Goal: Information Seeking & Learning: Learn about a topic

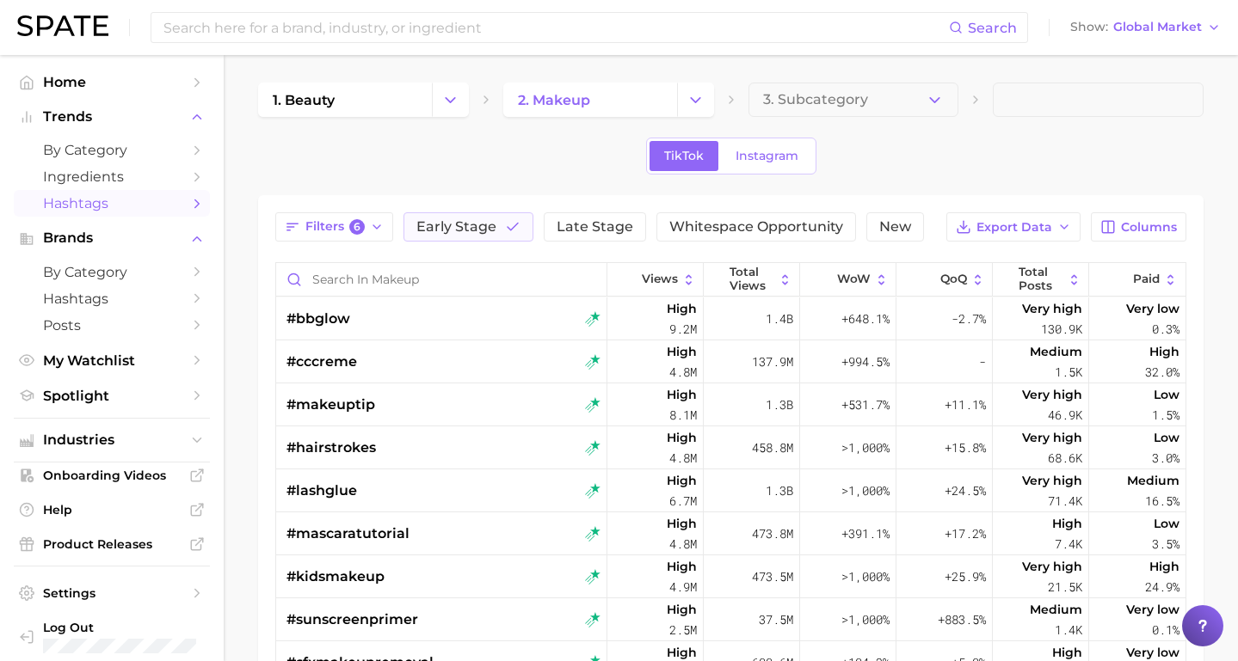
click at [109, 203] on span "Hashtags" at bounding box center [112, 203] width 138 height 16
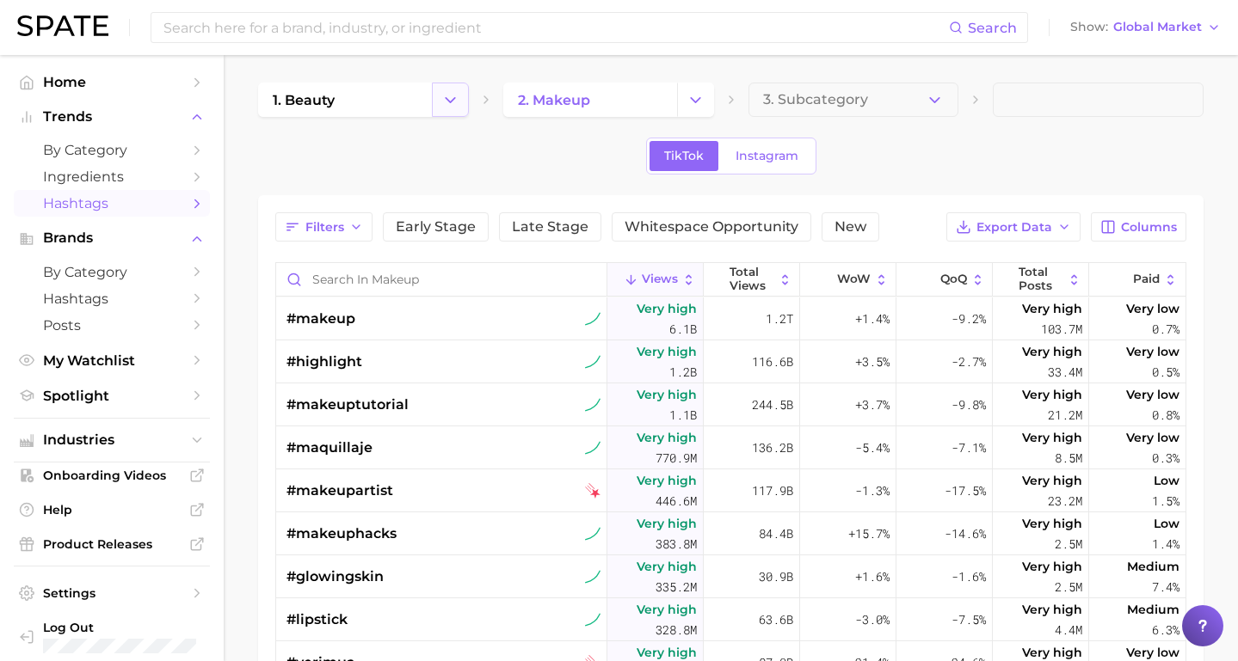
click at [458, 102] on icon "Change Category" at bounding box center [450, 100] width 18 height 18
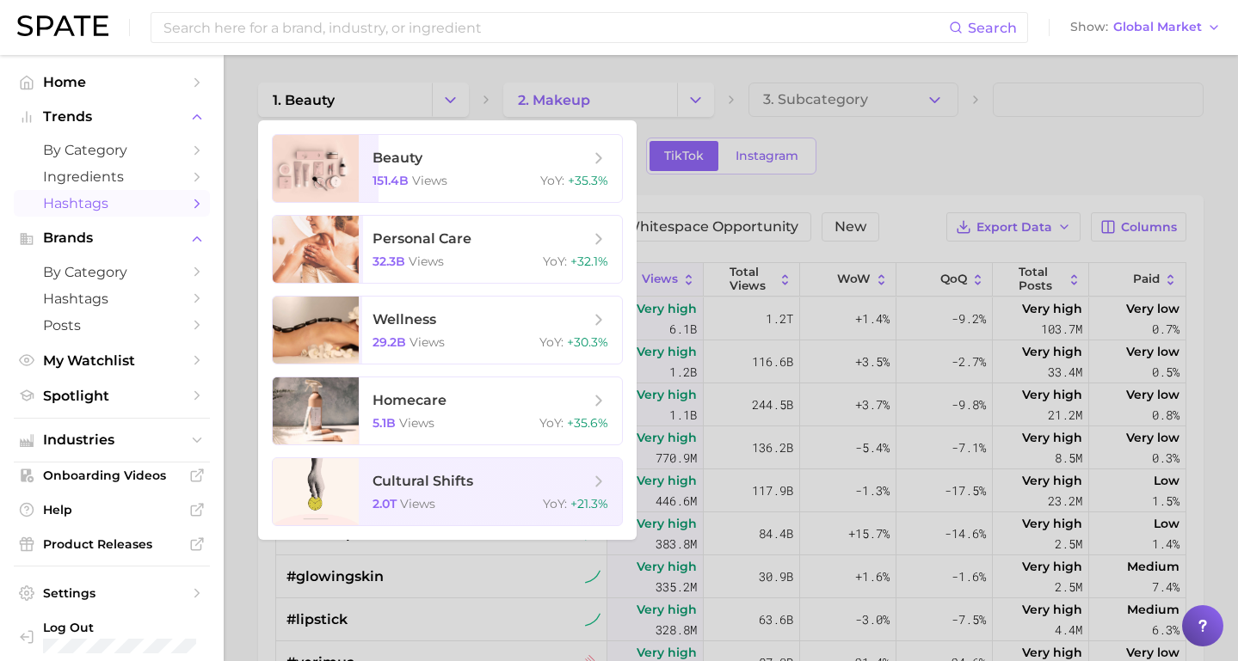
click at [249, 107] on div at bounding box center [619, 330] width 1238 height 661
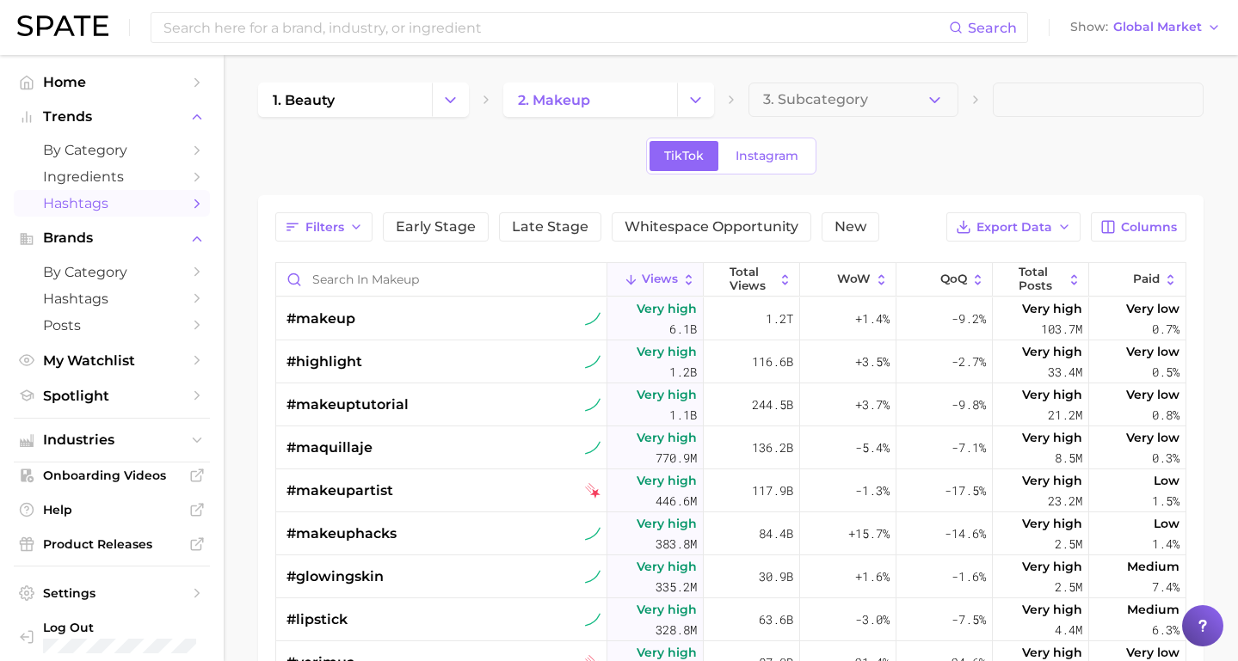
click at [644, 278] on span "Views" at bounding box center [660, 280] width 36 height 14
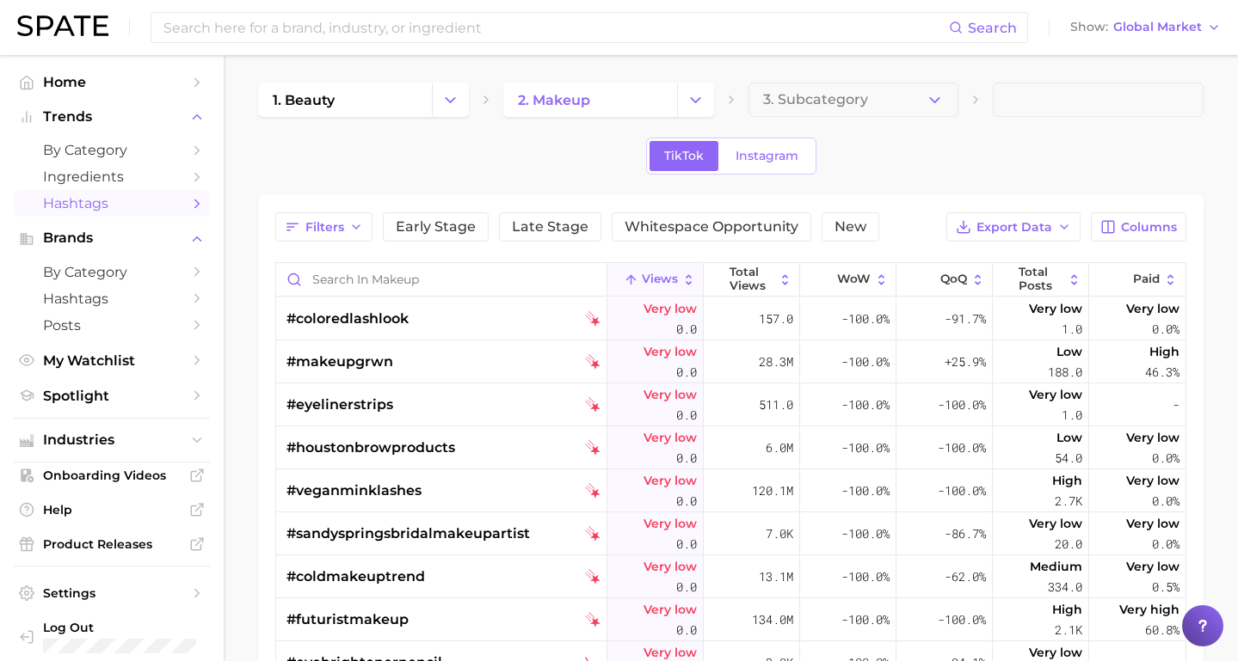
click at [643, 283] on span "Views" at bounding box center [660, 280] width 36 height 14
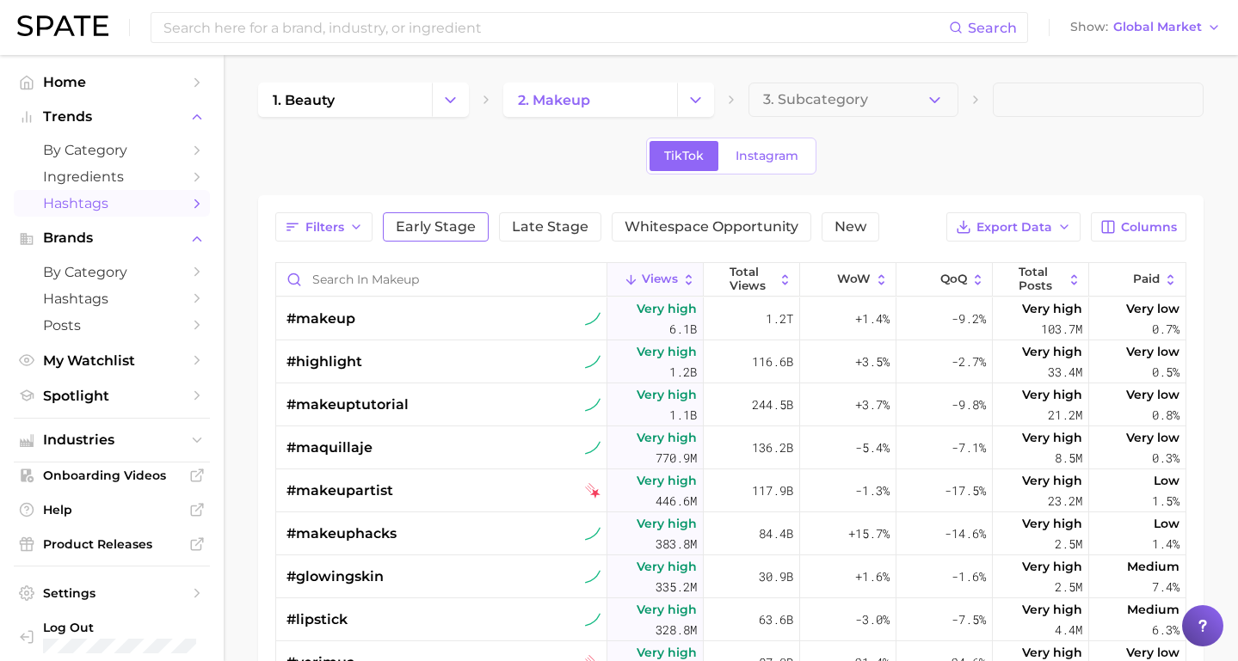
click at [427, 225] on span "Early Stage" at bounding box center [436, 227] width 80 height 14
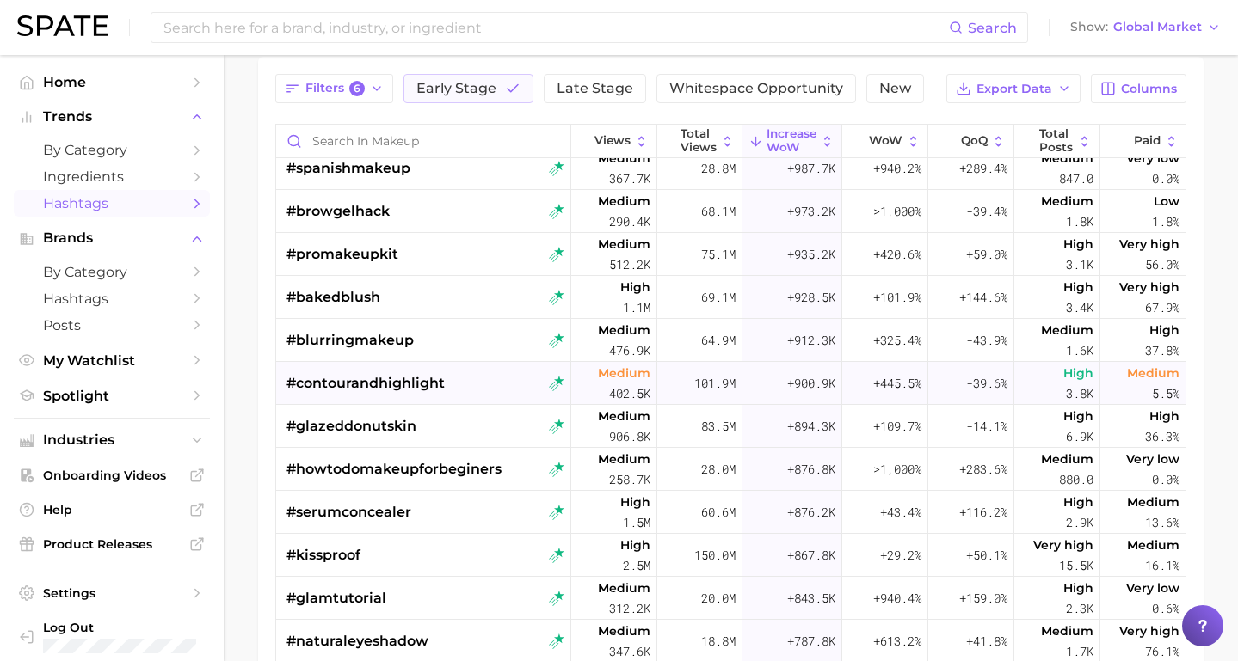
scroll to position [2600, 0]
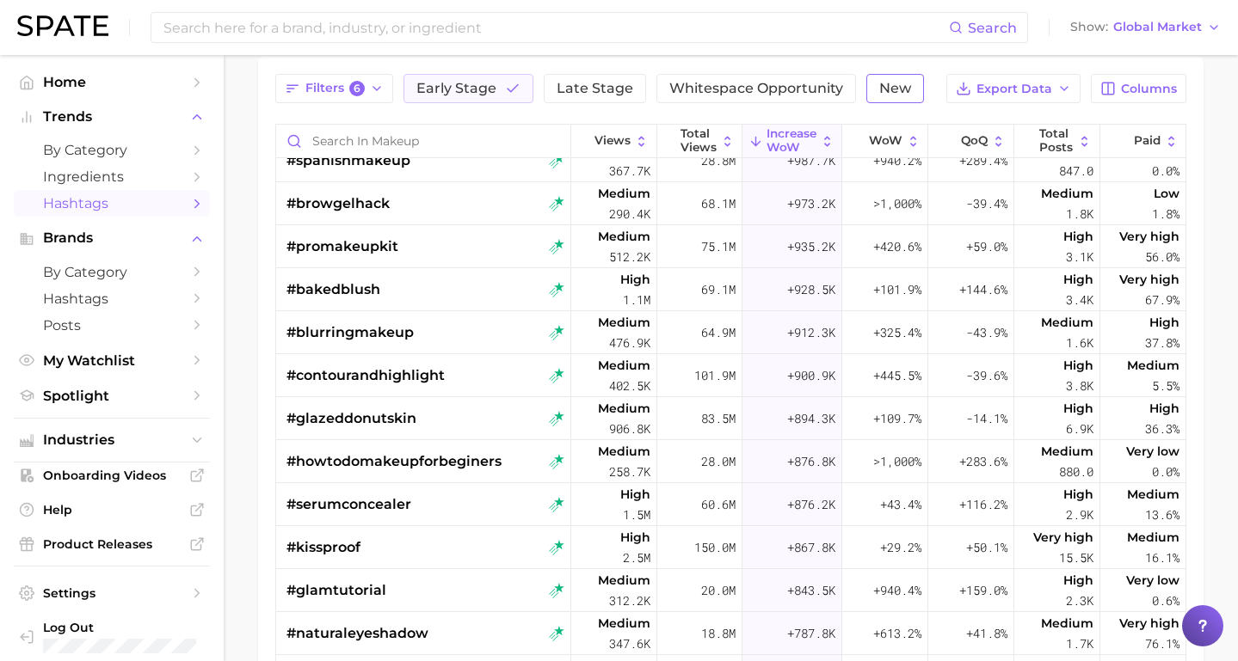
click at [884, 94] on span "New" at bounding box center [895, 89] width 32 height 14
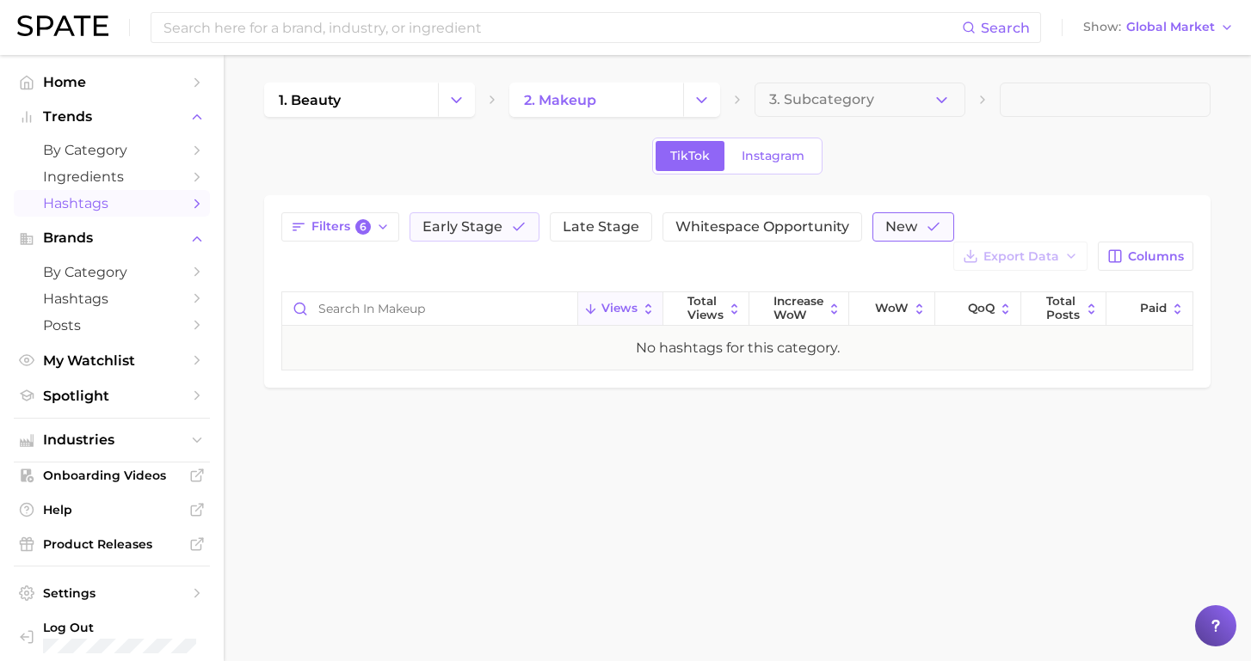
click at [915, 237] on button "New" at bounding box center [913, 226] width 82 height 29
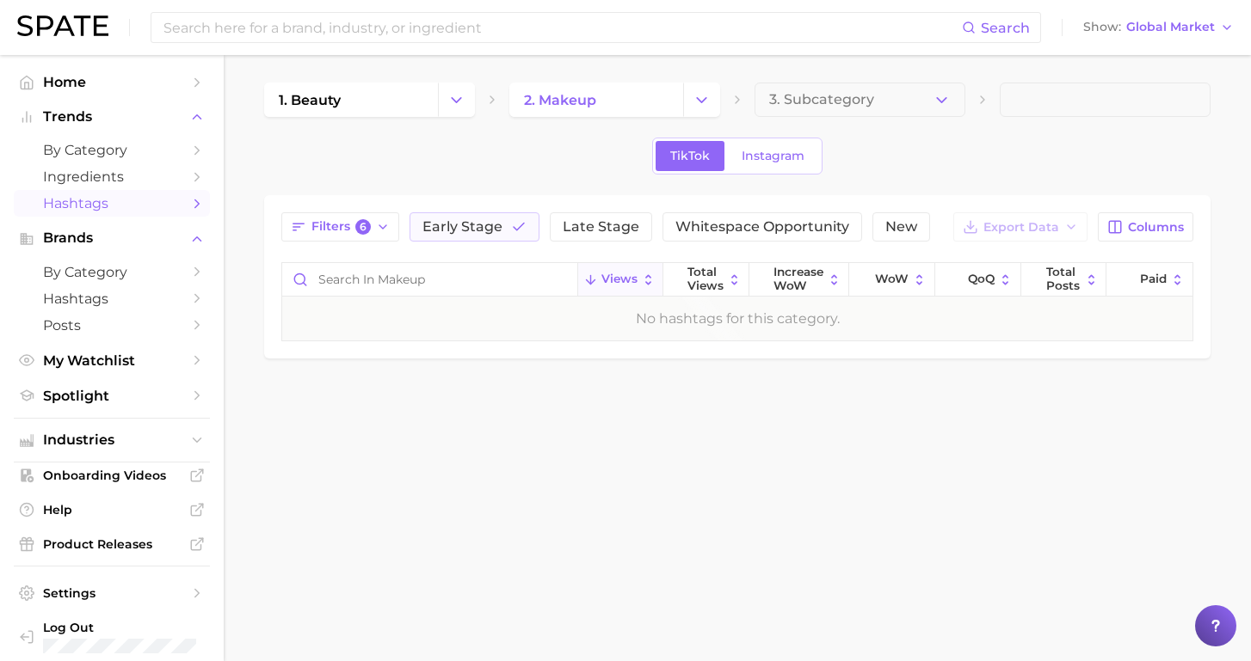
click at [466, 212] on div "Filters 6 Early Stage Late Stage Whitespace Opportunity New Export Data Columns…" at bounding box center [737, 276] width 946 height 163
click at [459, 221] on span "Early Stage" at bounding box center [462, 227] width 80 height 14
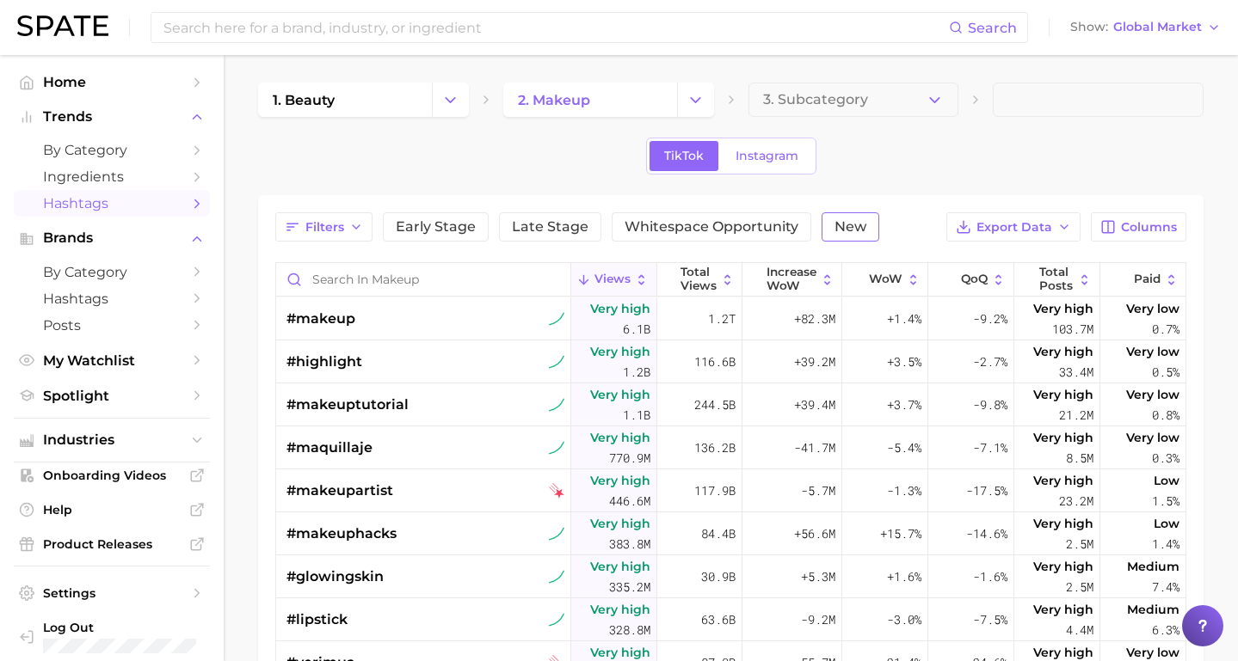
click at [858, 230] on span "New" at bounding box center [850, 227] width 32 height 14
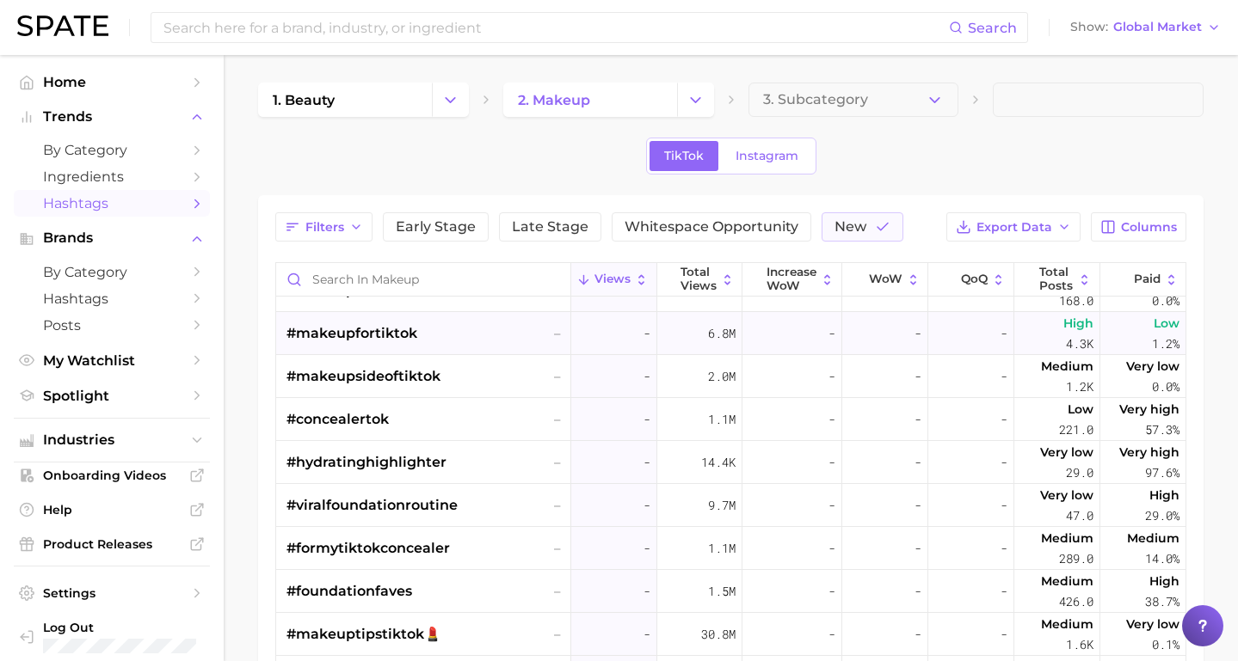
scroll to position [200, 0]
click at [680, 275] on span "Total Views" at bounding box center [698, 279] width 36 height 27
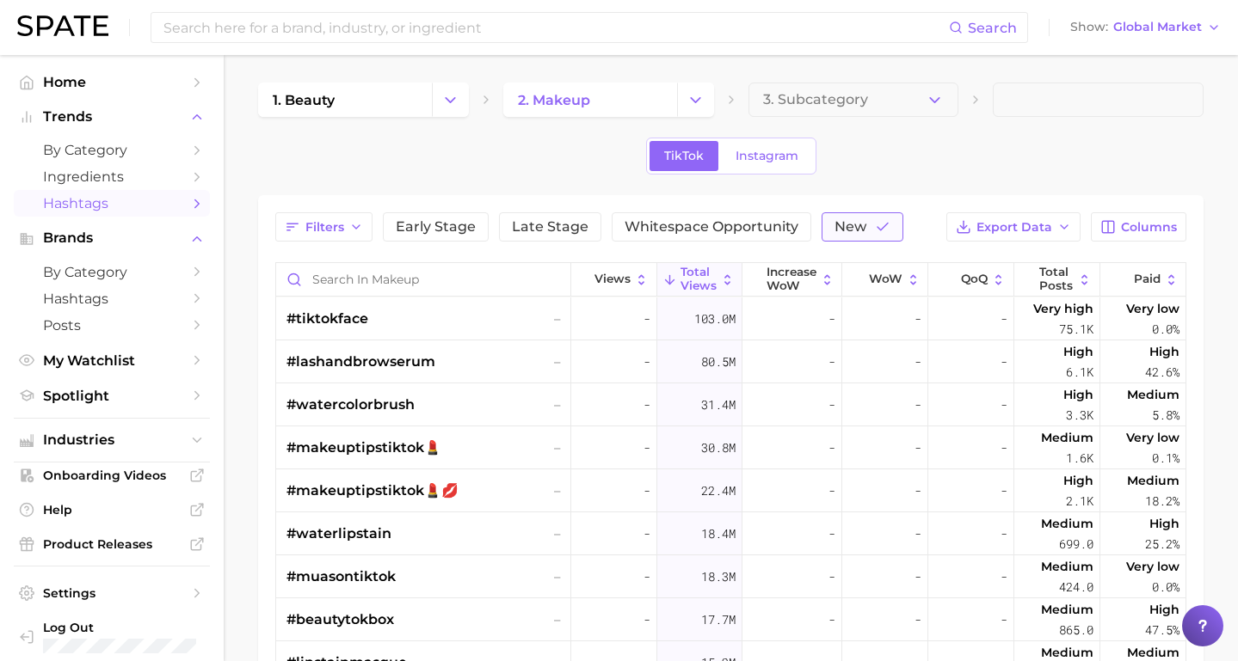
click at [852, 226] on span "New" at bounding box center [850, 227] width 32 height 14
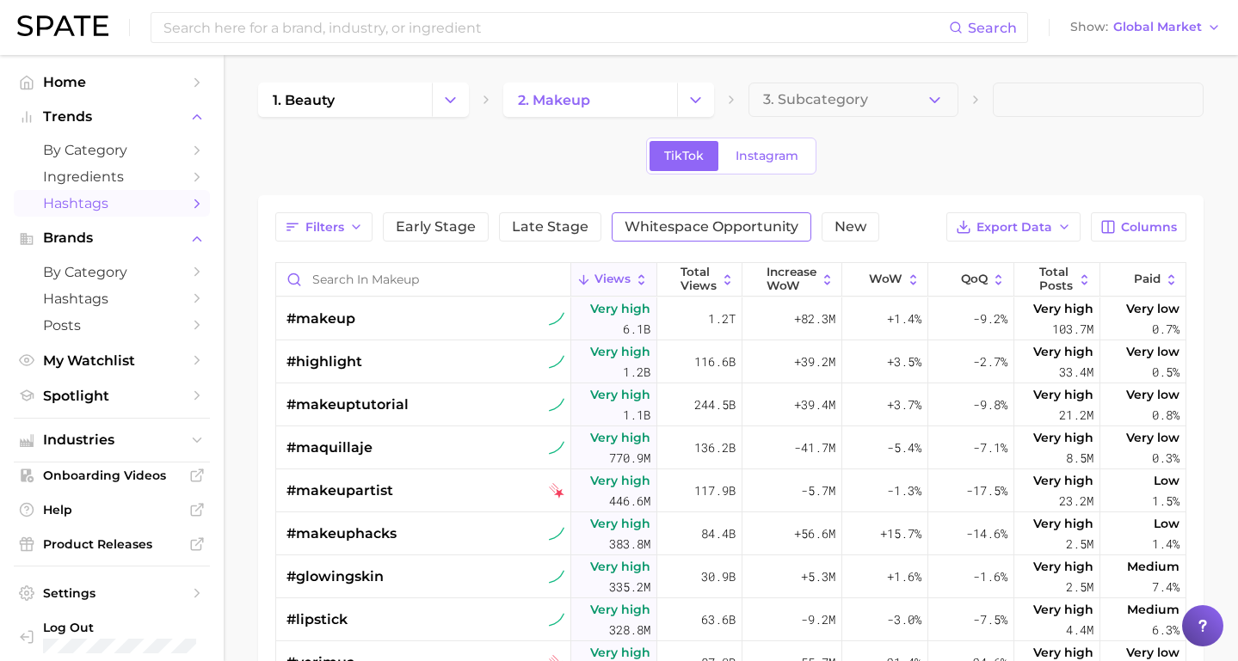
click at [691, 238] on button "Whitespace Opportunity" at bounding box center [712, 226] width 200 height 29
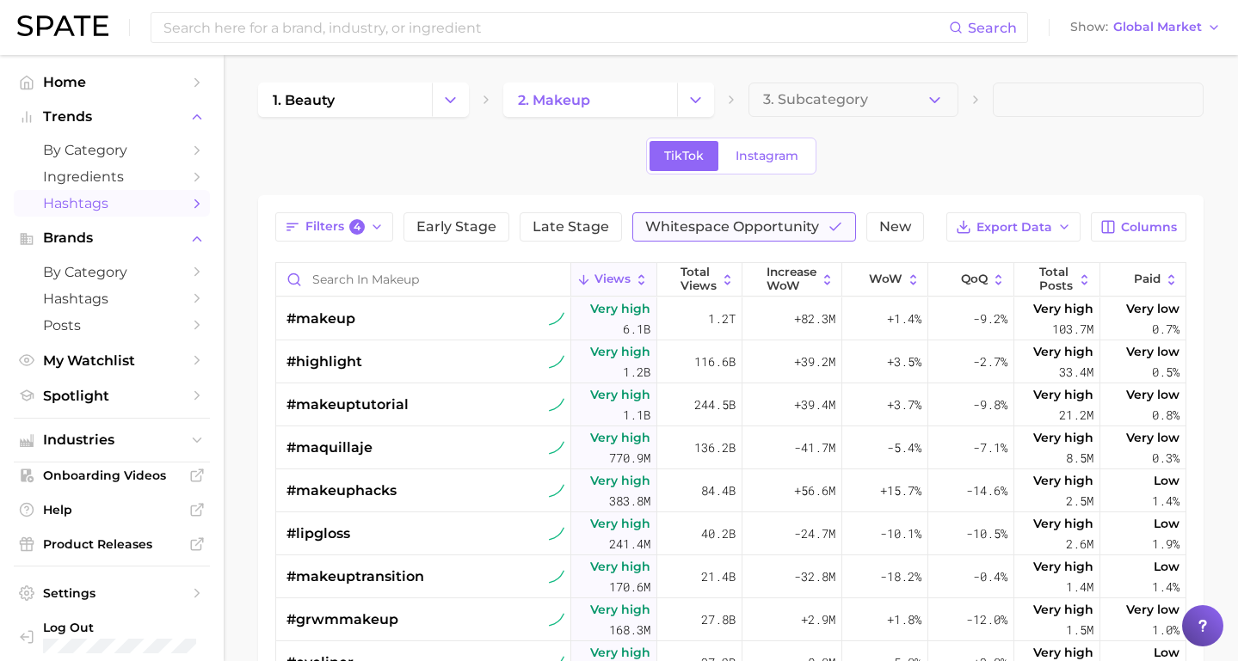
click at [676, 225] on span "Whitespace Opportunity" at bounding box center [732, 227] width 174 height 14
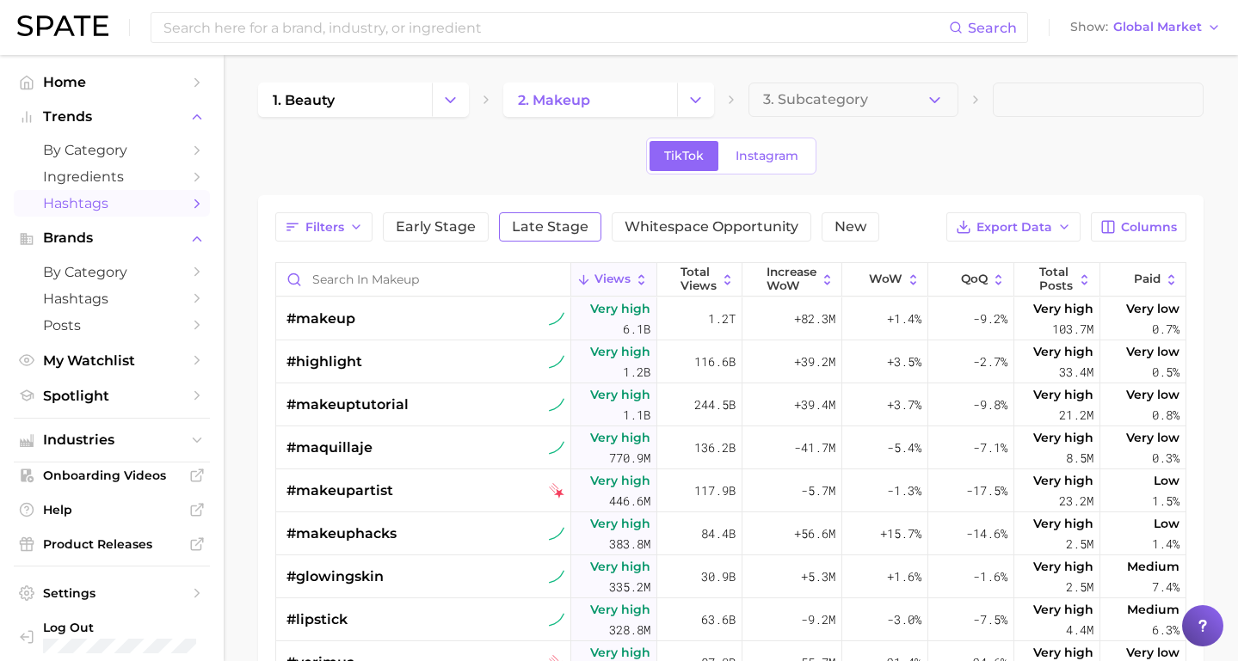
click at [548, 228] on span "Late Stage" at bounding box center [550, 227] width 77 height 14
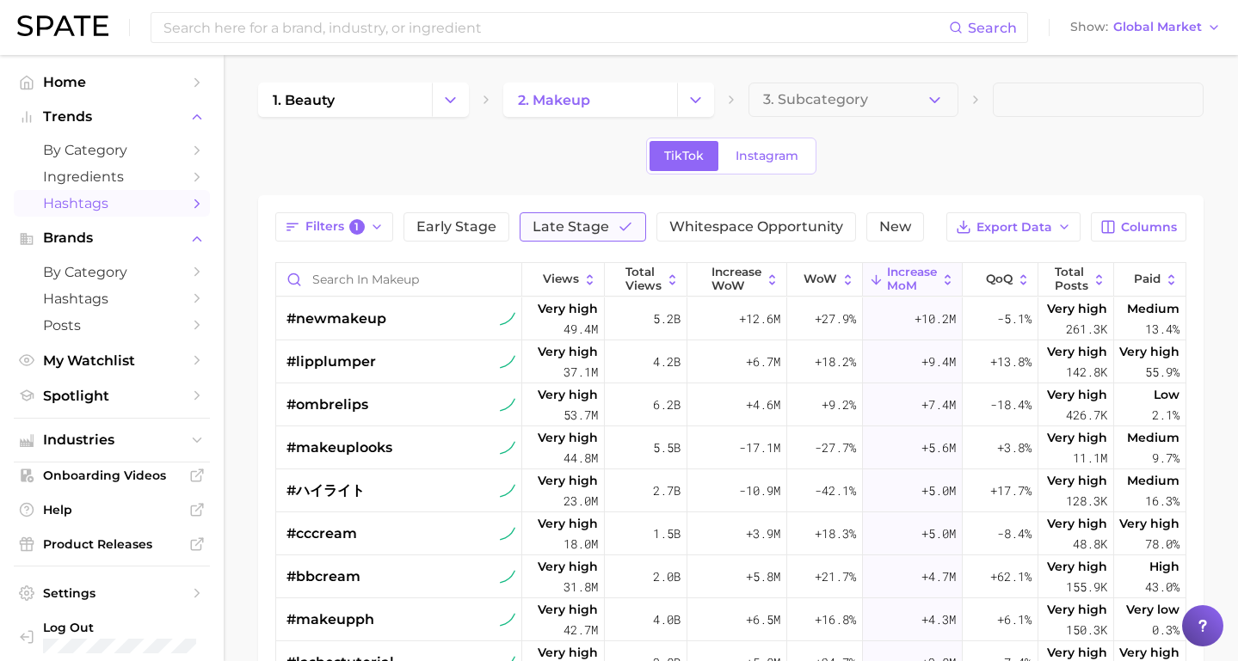
click at [574, 233] on span "Late Stage" at bounding box center [570, 227] width 77 height 14
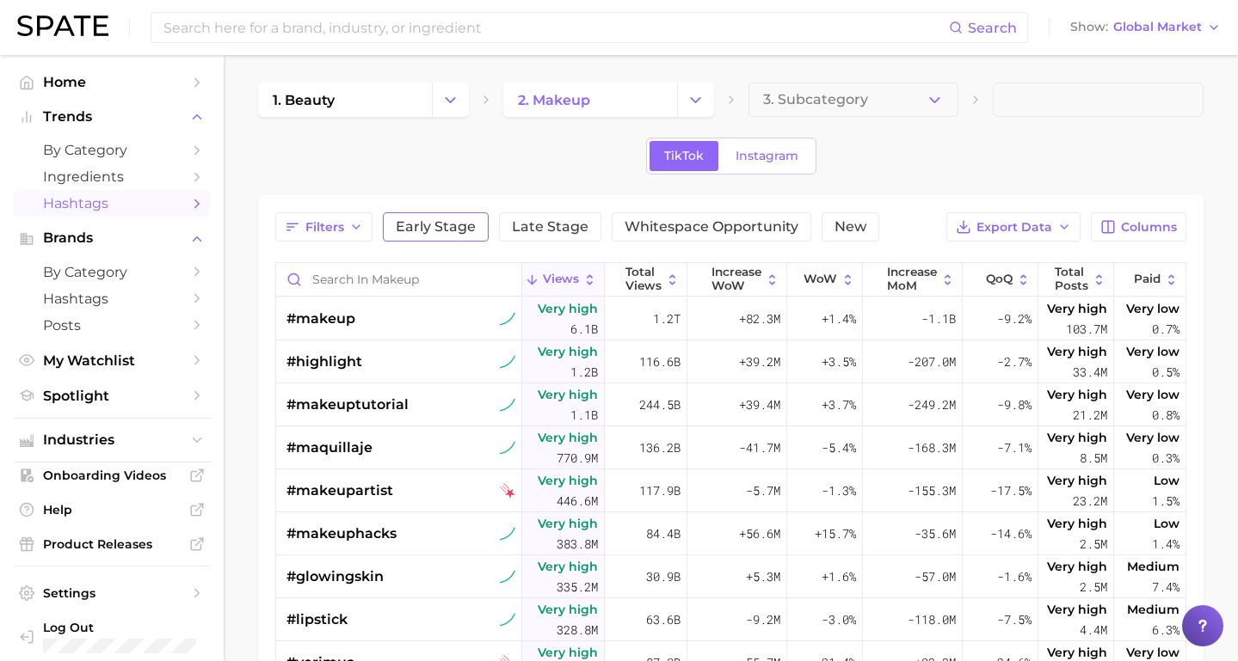
click at [442, 227] on span "Early Stage" at bounding box center [436, 227] width 80 height 14
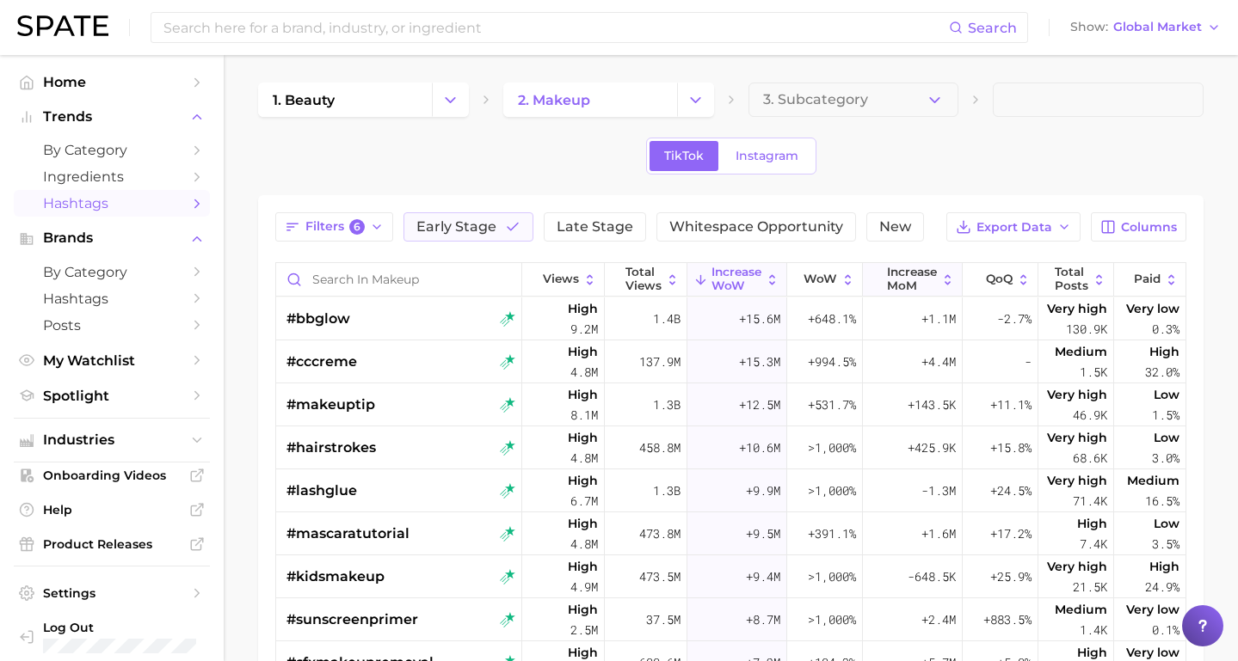
click at [907, 284] on span "increase MoM" at bounding box center [912, 279] width 50 height 27
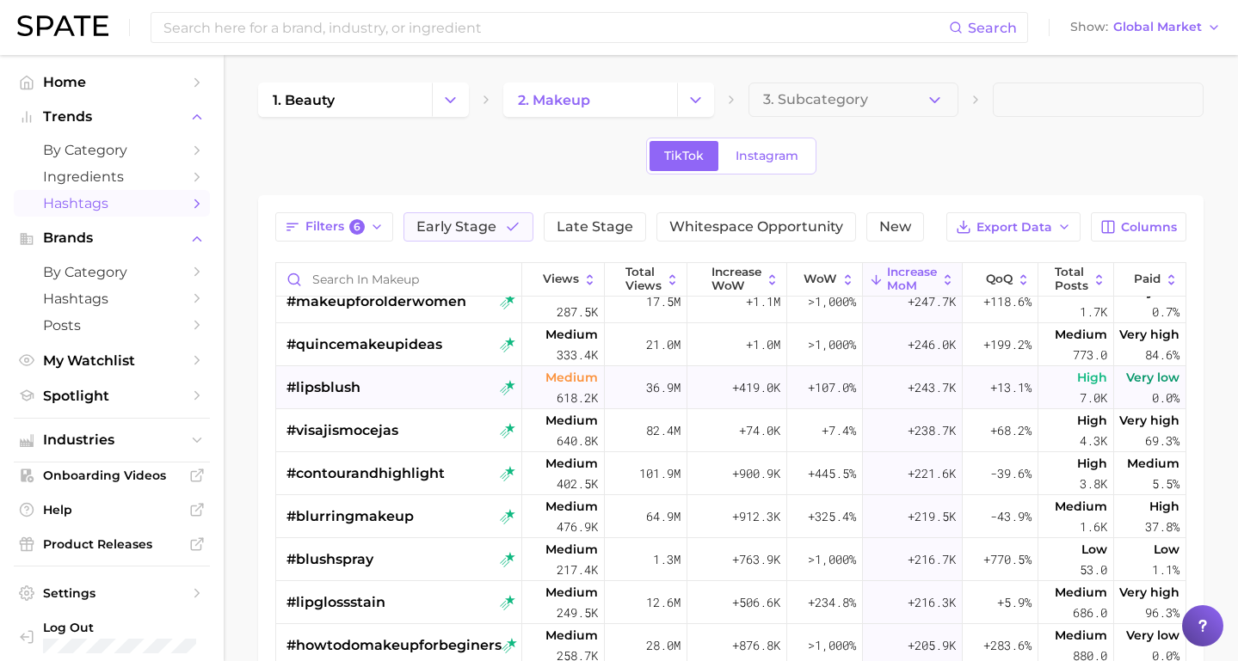
scroll to position [4104, 0]
click at [78, 124] on span "Trends" at bounding box center [112, 116] width 138 height 15
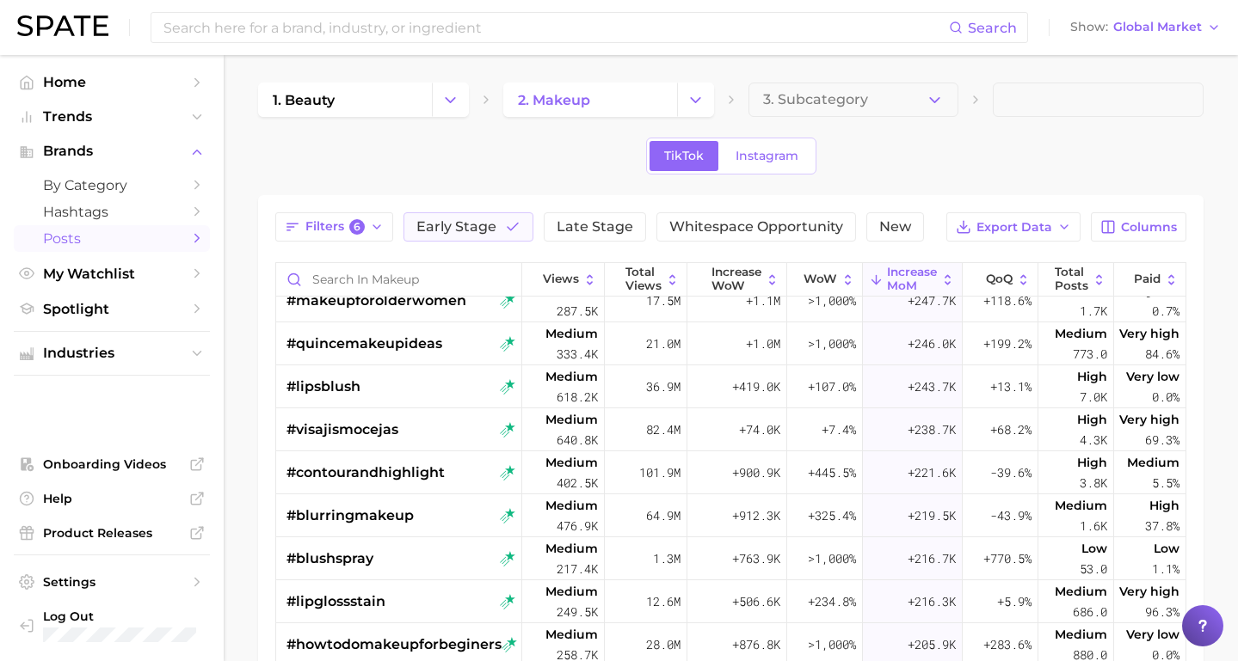
click at [77, 249] on link "Posts" at bounding box center [112, 238] width 196 height 27
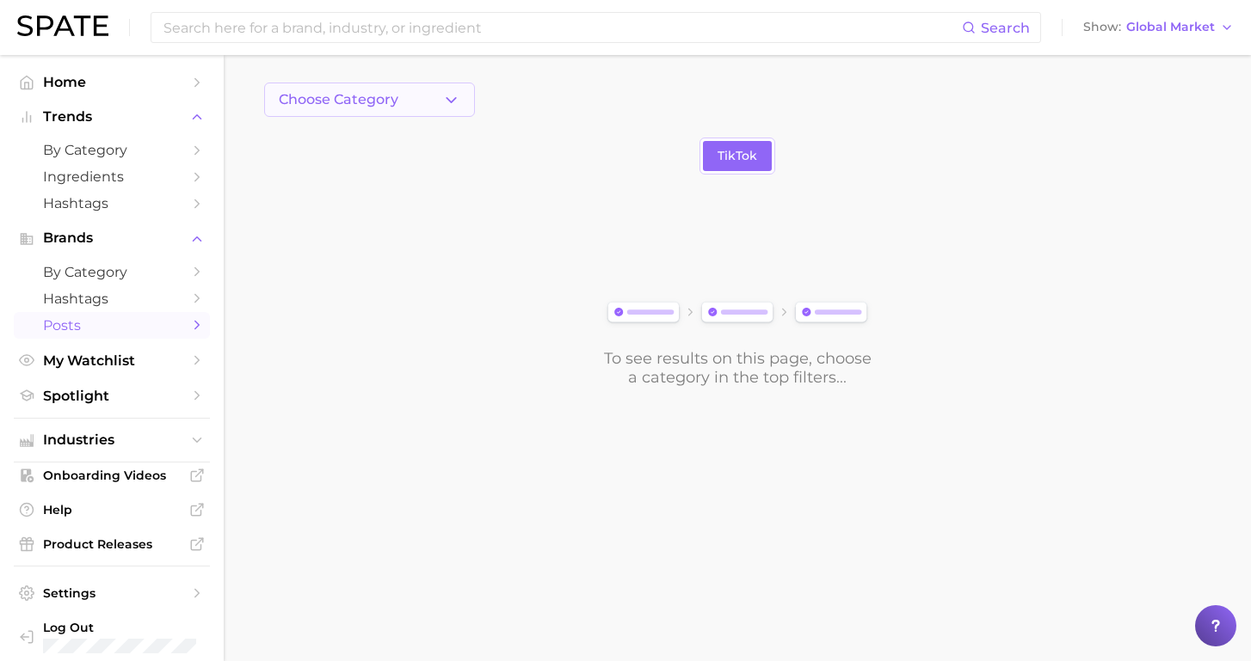
click at [363, 111] on button "Choose Category" at bounding box center [369, 100] width 211 height 34
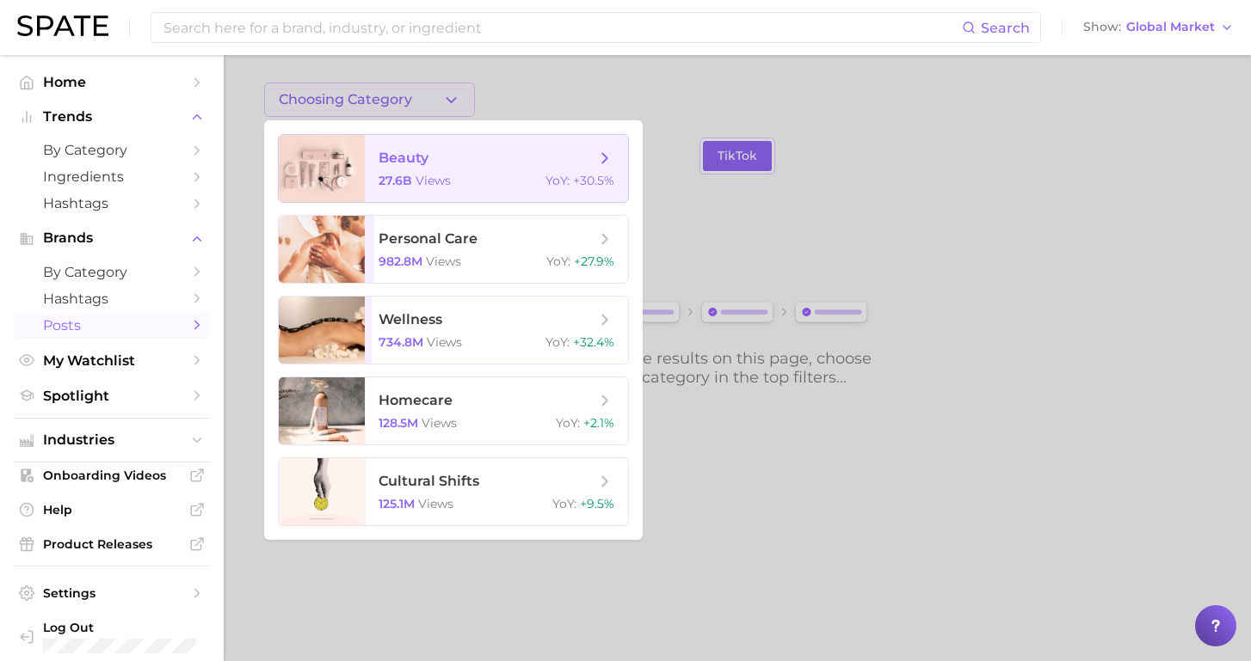
click at [383, 165] on span "beauty" at bounding box center [403, 158] width 50 height 16
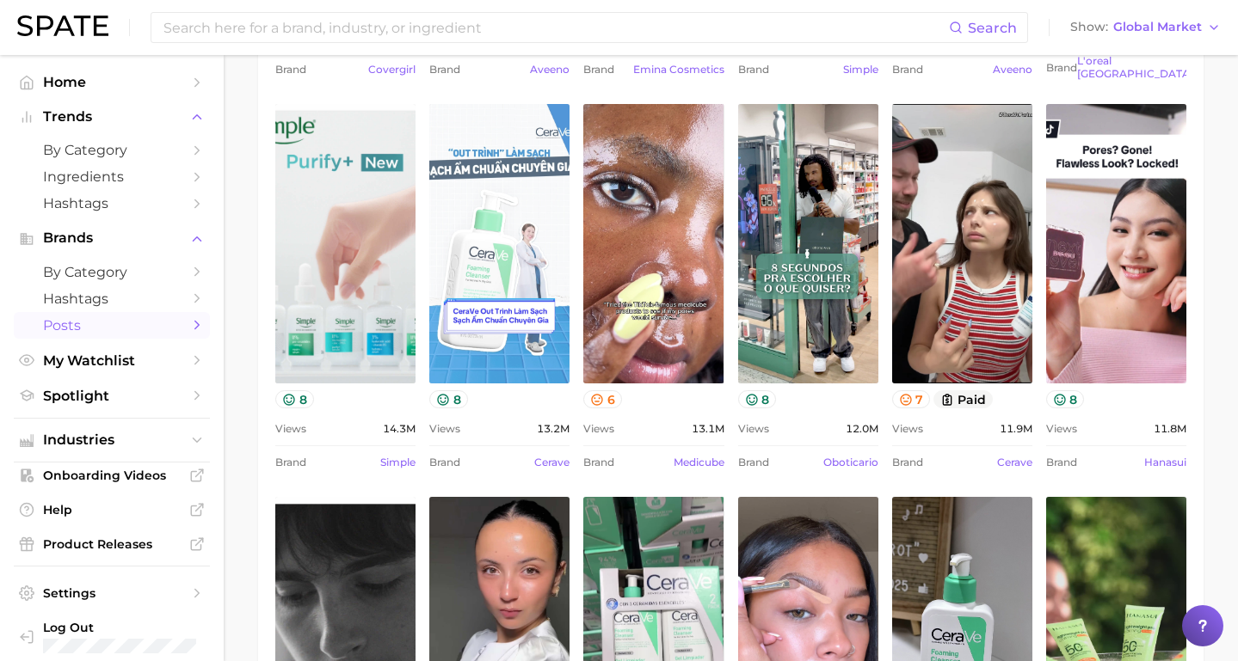
scroll to position [981, 0]
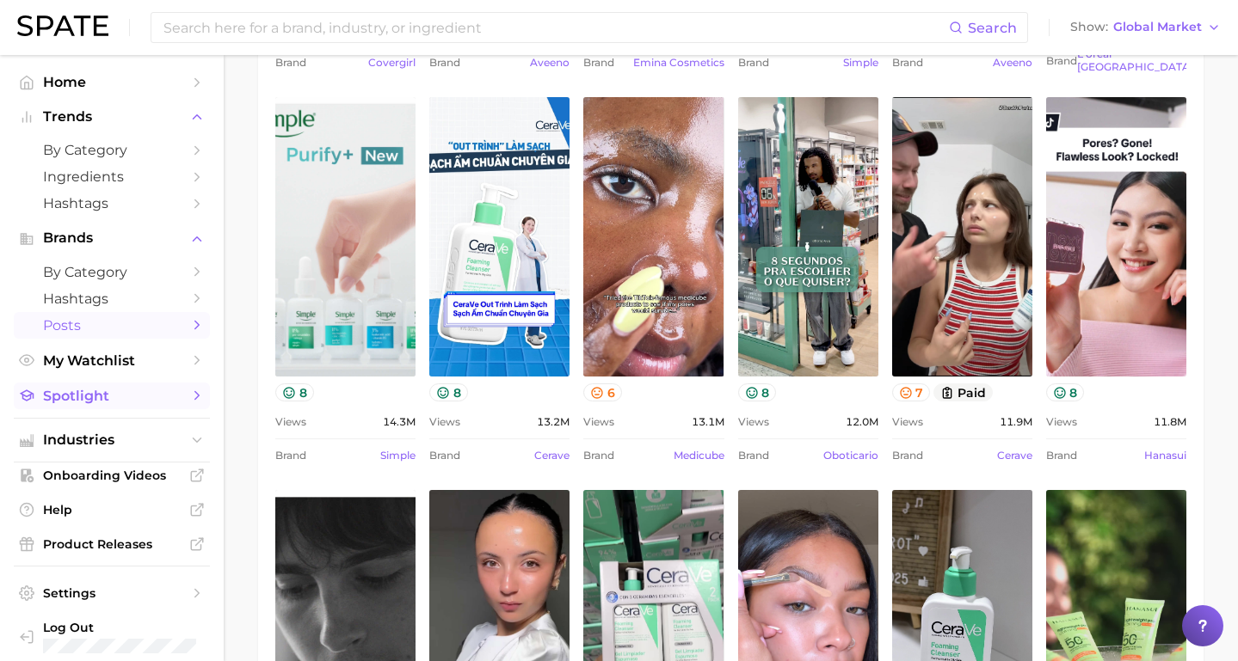
click at [43, 397] on span "Spotlight" at bounding box center [112, 396] width 138 height 16
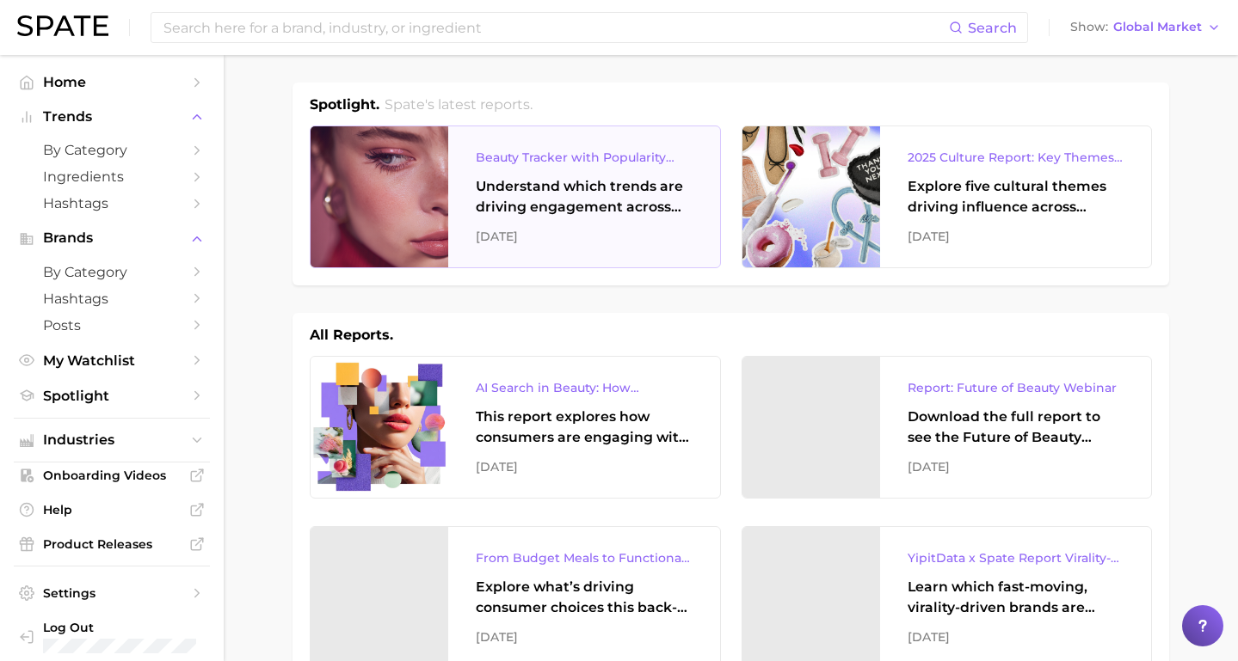
click at [506, 203] on div "Understand which trends are driving engagement across platforms in the skin, ha…" at bounding box center [584, 196] width 217 height 41
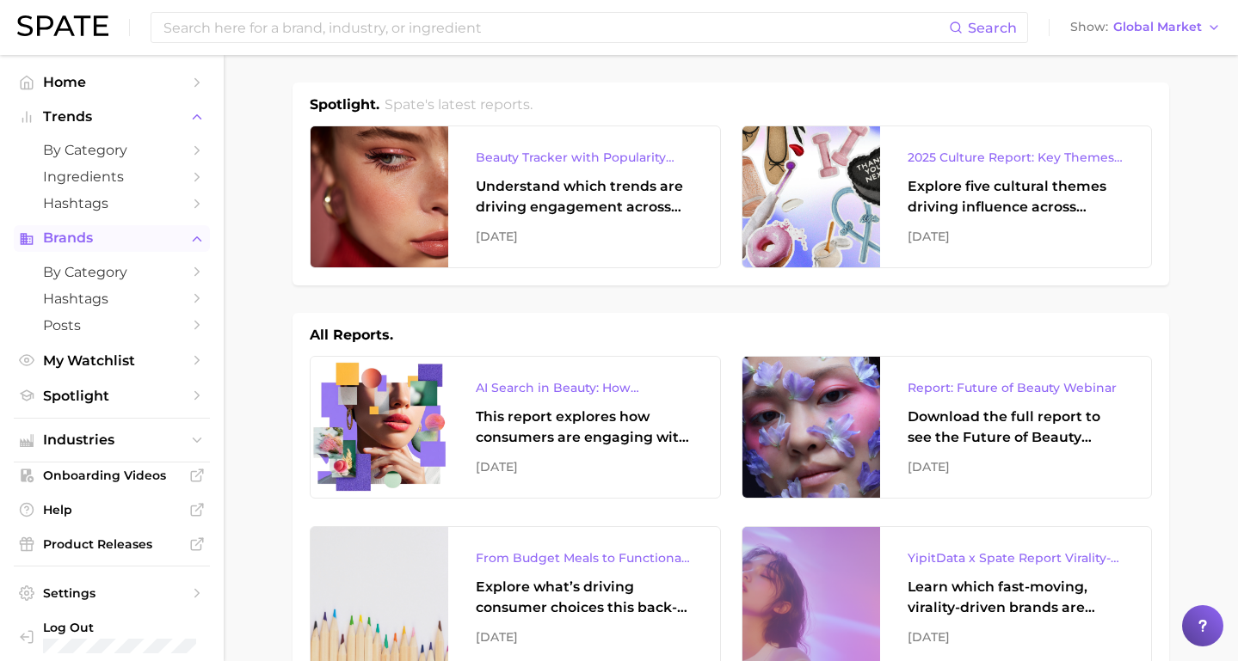
click at [62, 237] on span "Brands" at bounding box center [112, 238] width 138 height 15
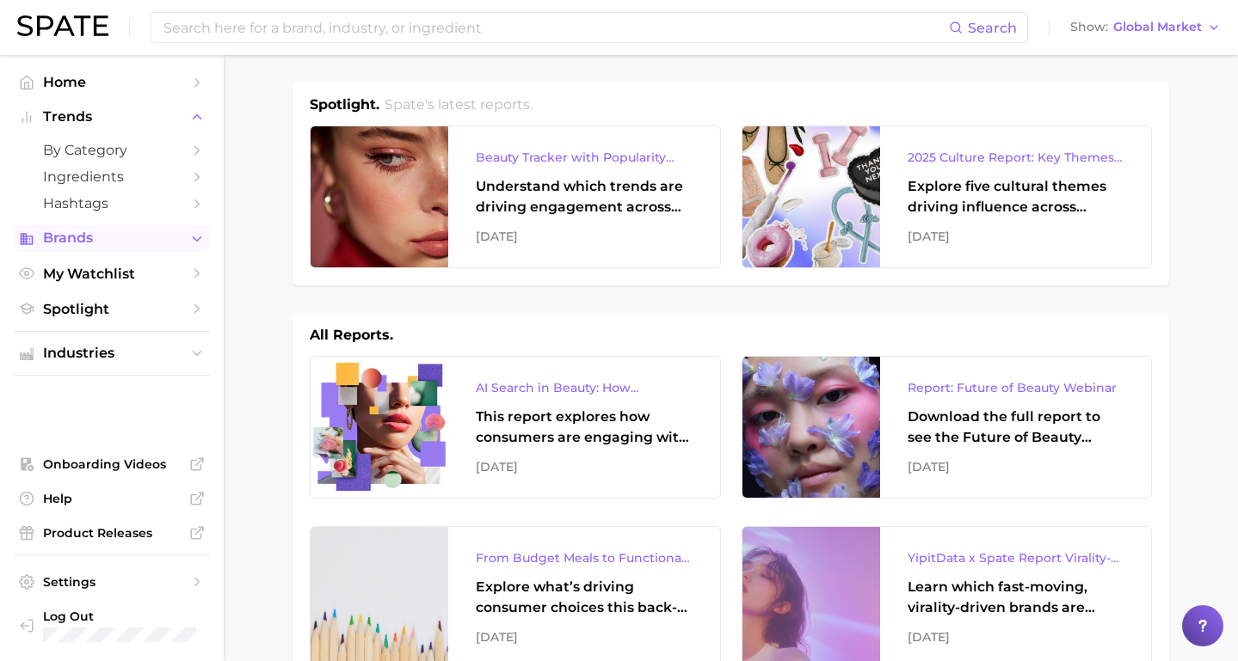
click at [62, 238] on span "Brands" at bounding box center [112, 238] width 138 height 15
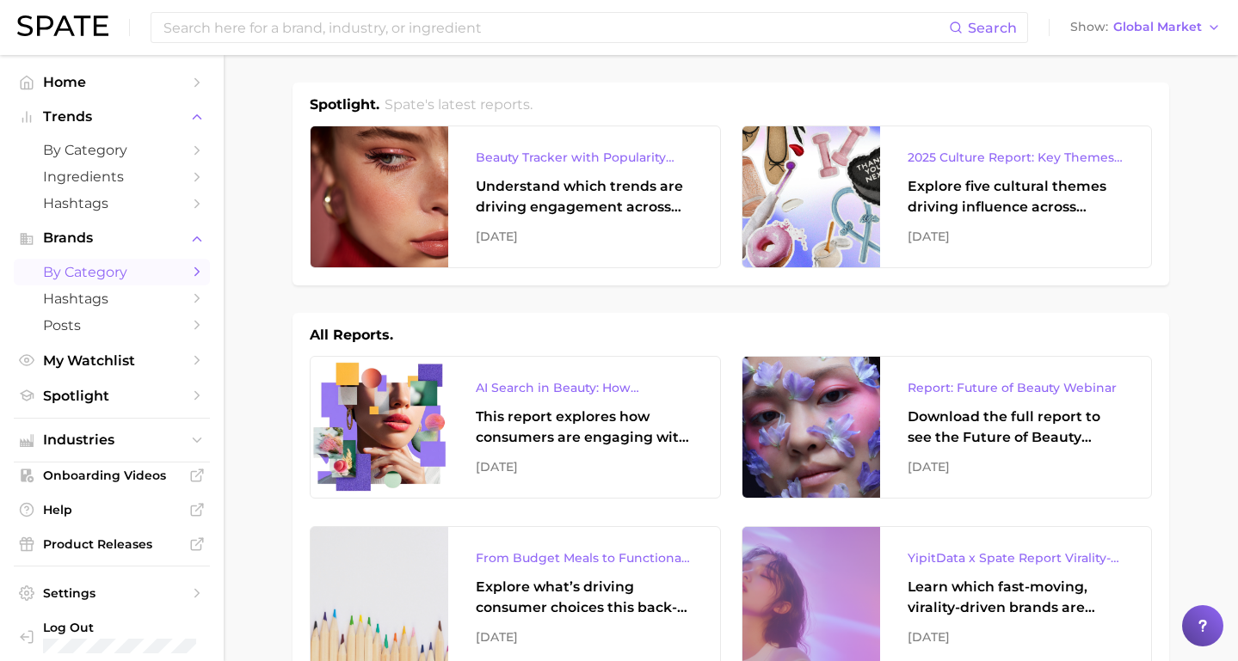
click at [72, 270] on span "by Category" at bounding box center [112, 272] width 138 height 16
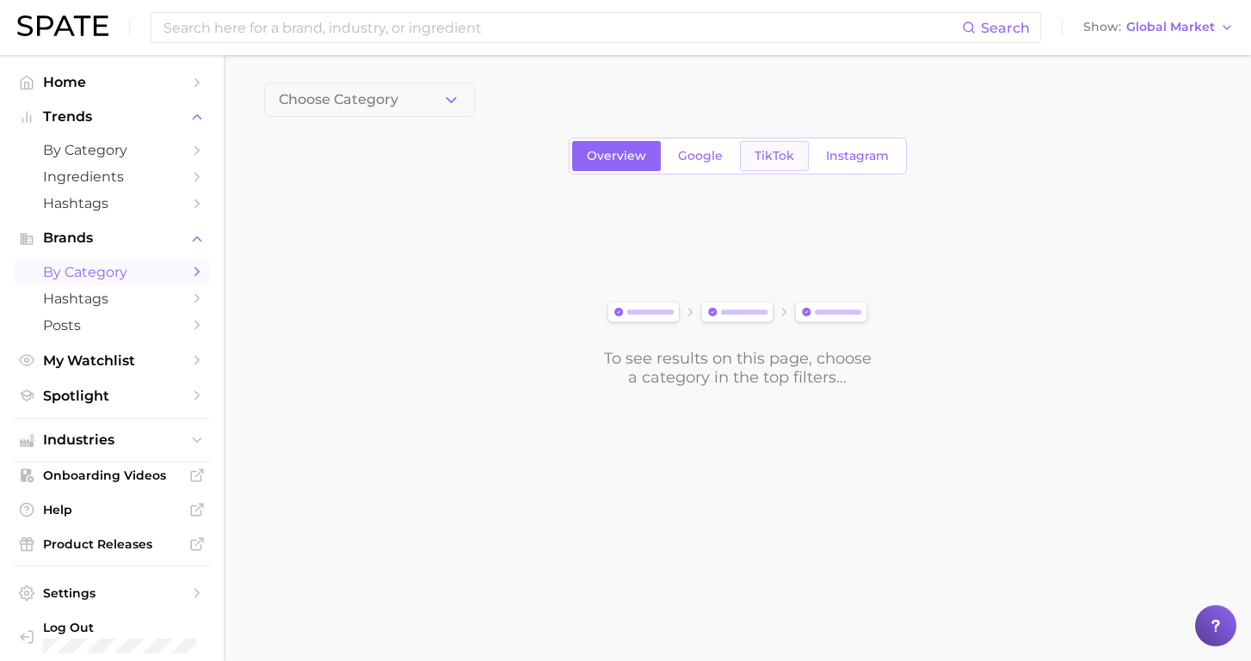
click at [780, 154] on span "TikTok" at bounding box center [774, 156] width 40 height 15
click at [364, 88] on button "Choose Category" at bounding box center [369, 100] width 211 height 34
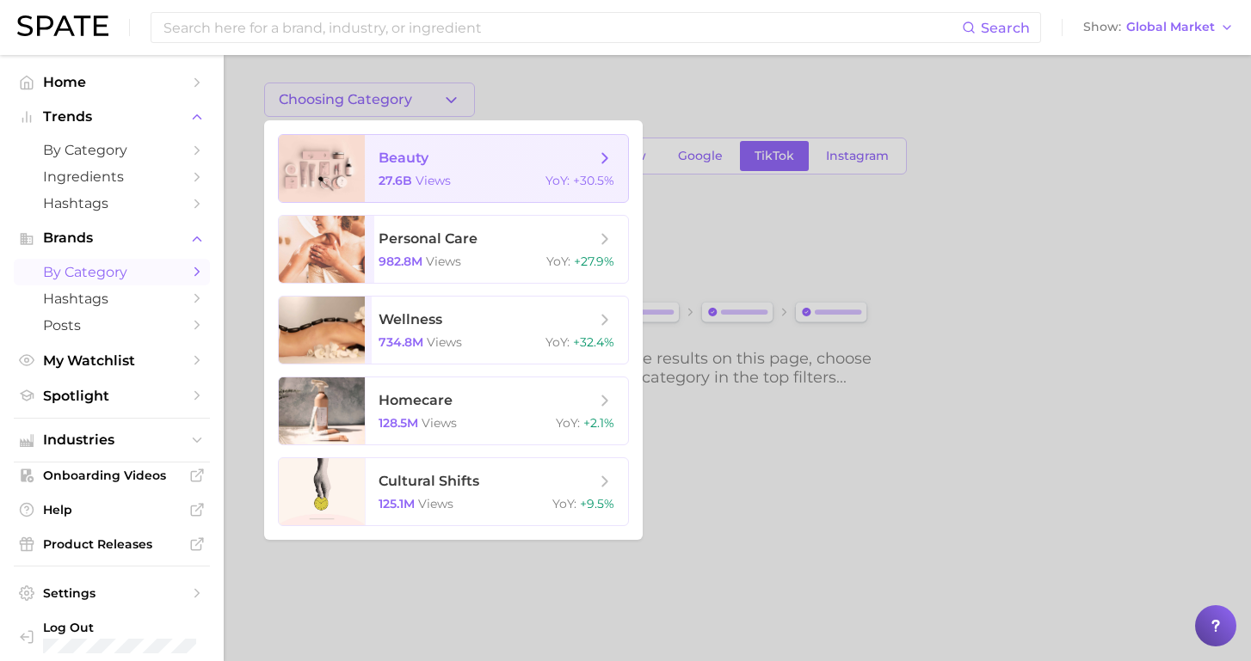
click at [388, 169] on span "beauty 27.6b views YoY : +30.5%" at bounding box center [496, 168] width 263 height 67
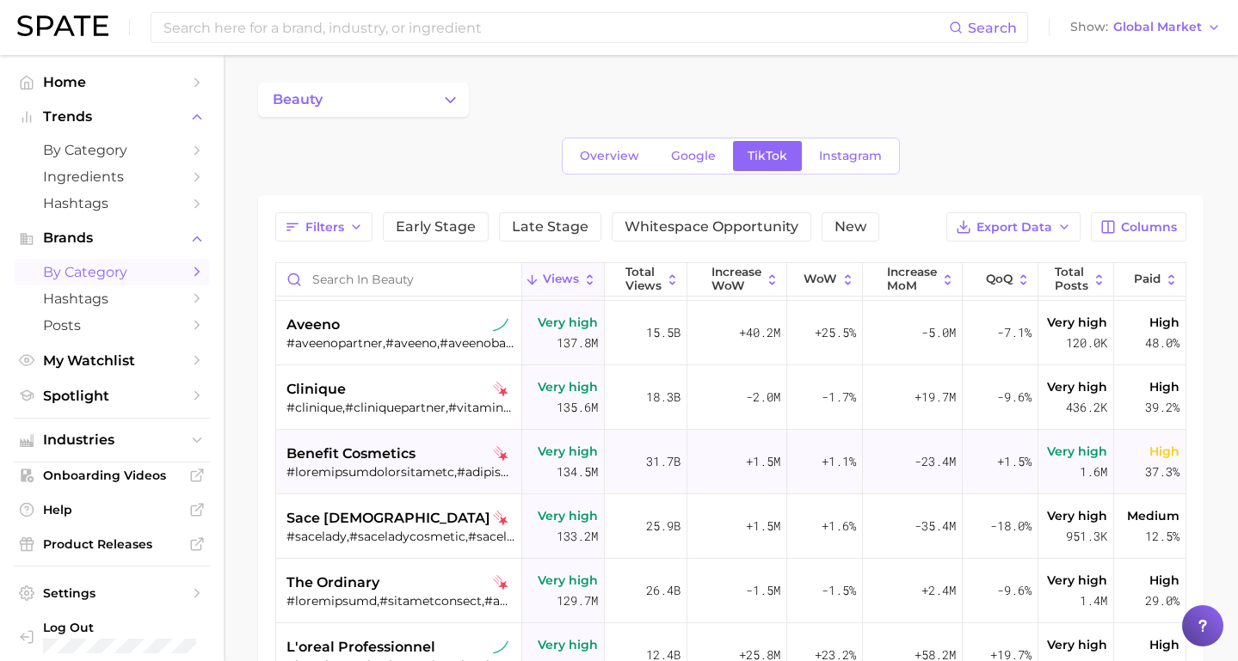
scroll to position [2965, 0]
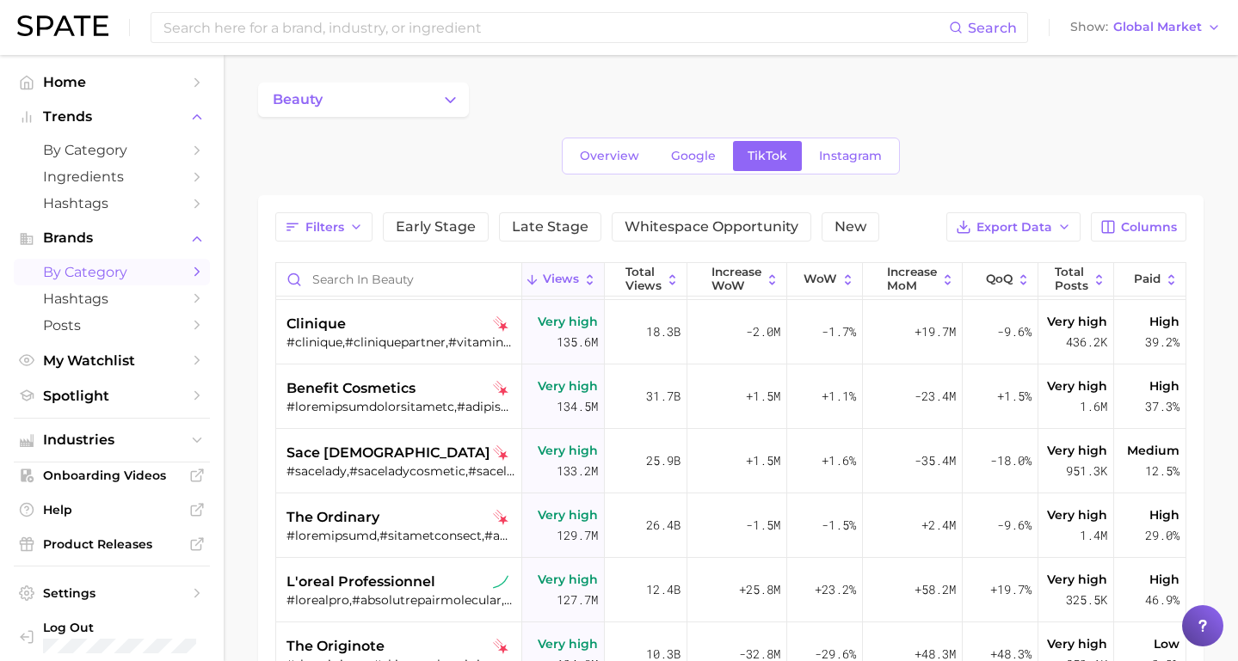
click at [543, 277] on span "Views" at bounding box center [561, 280] width 36 height 14
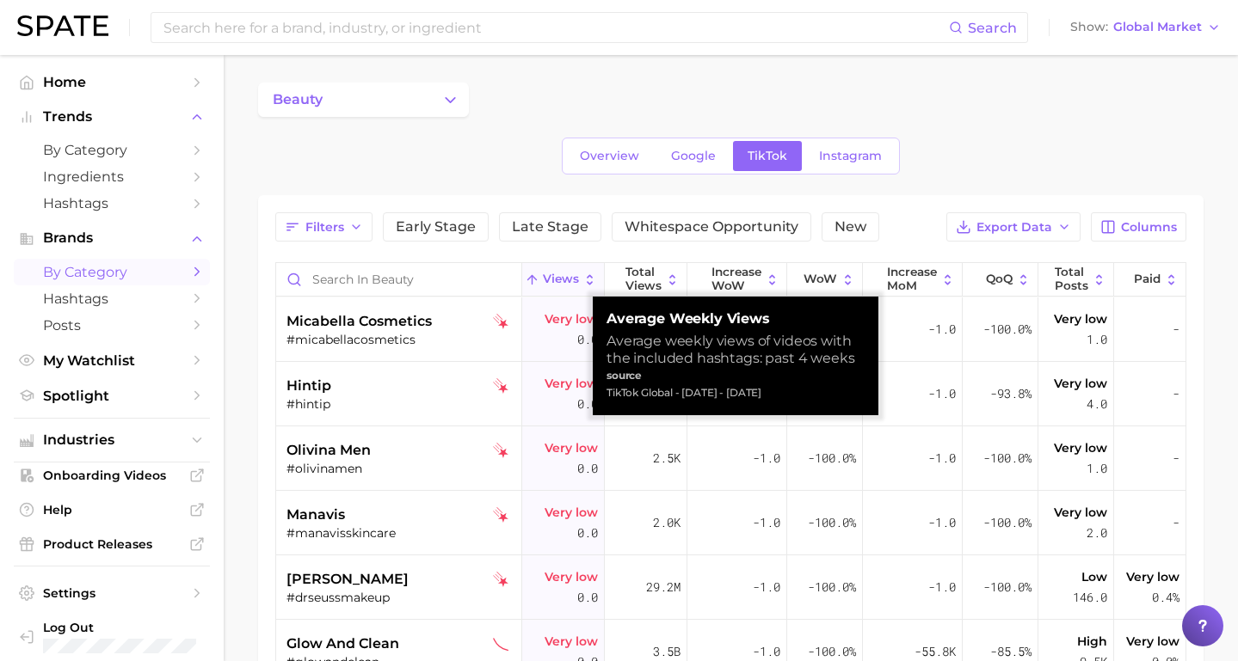
click at [543, 280] on span "Views" at bounding box center [561, 280] width 36 height 14
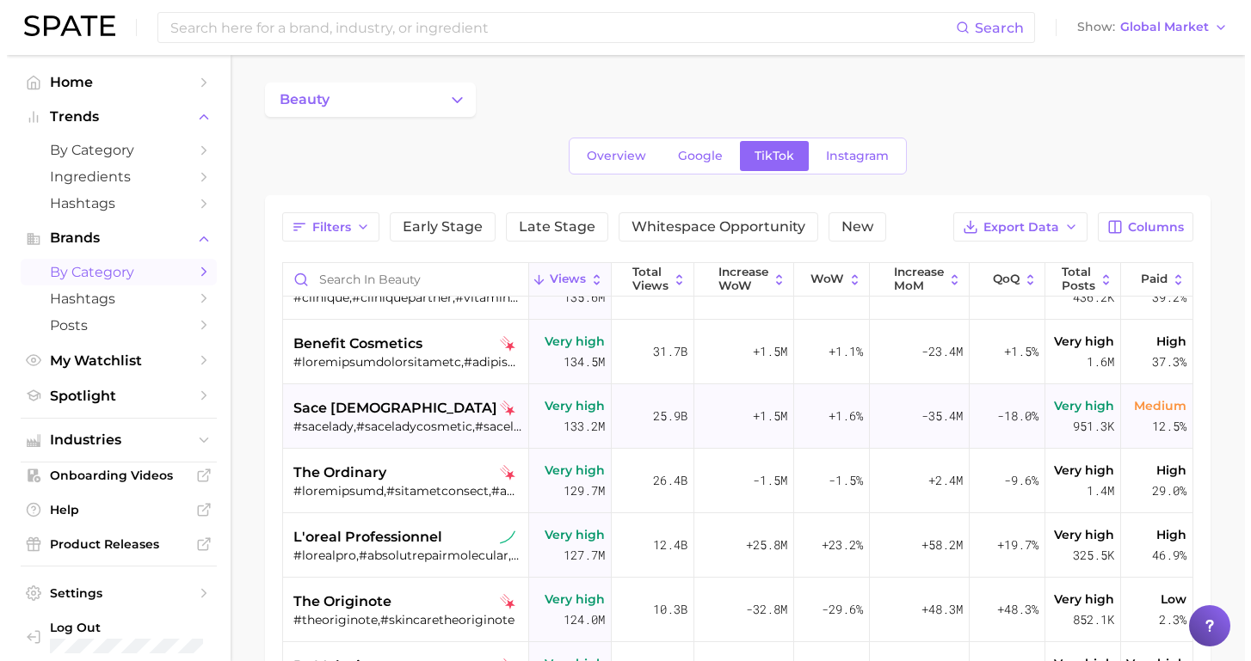
scroll to position [3011, 0]
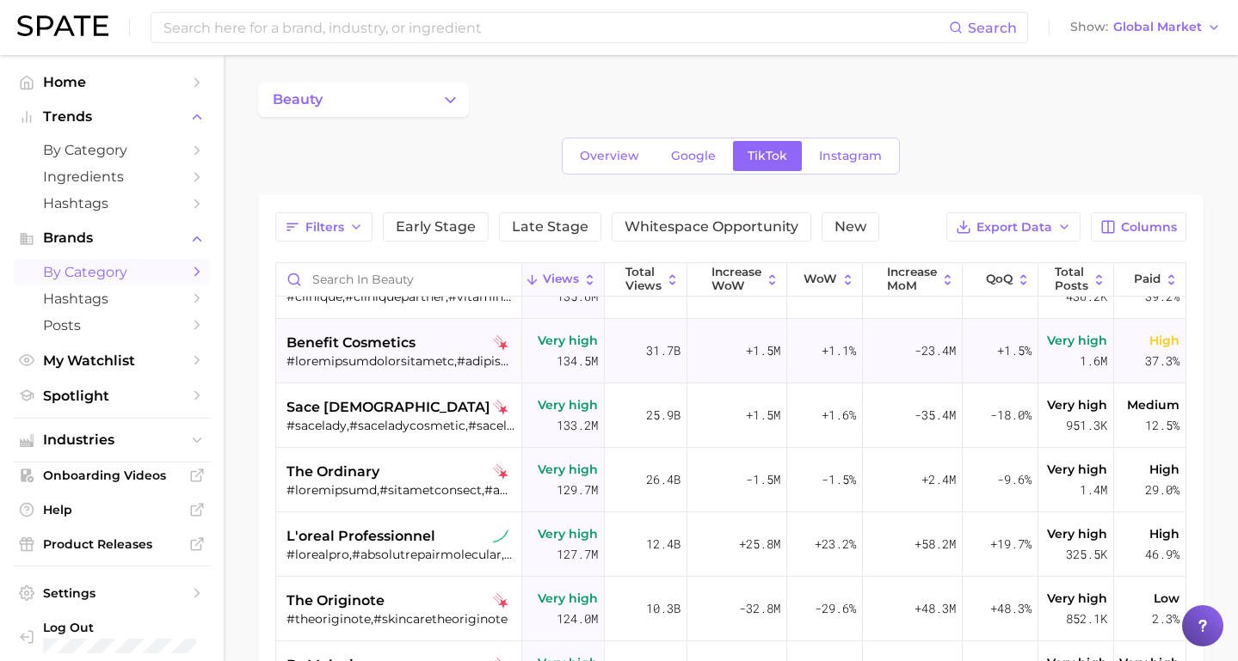
click at [402, 363] on div at bounding box center [400, 361] width 229 height 15
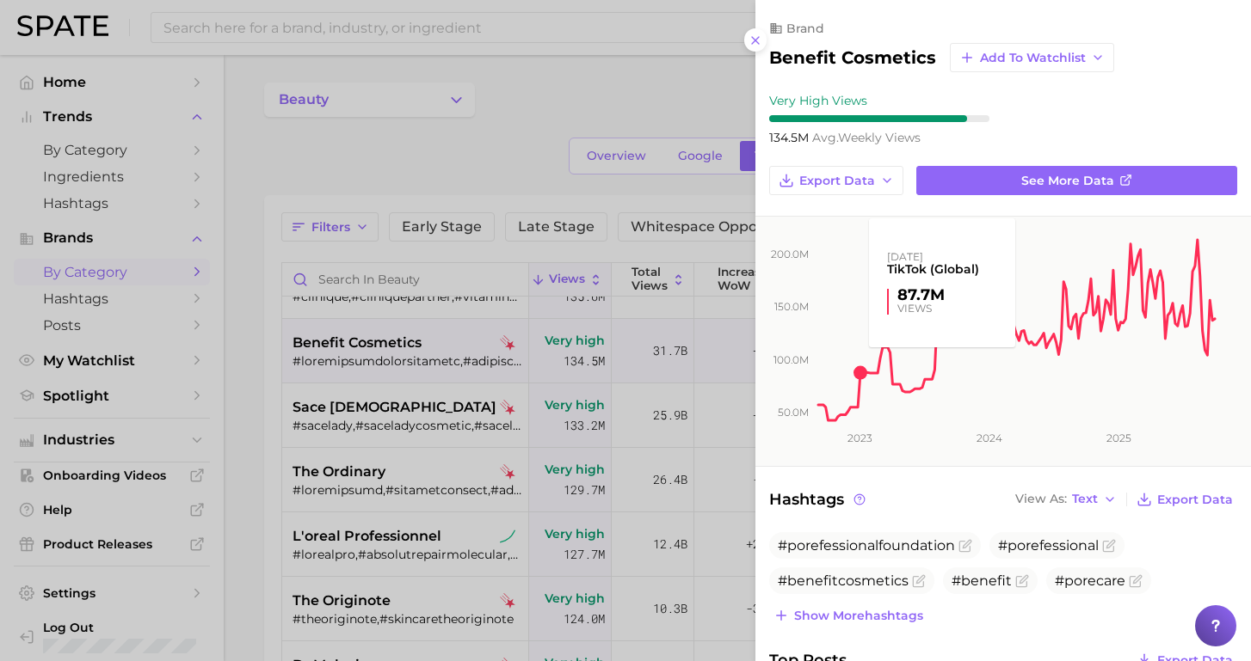
scroll to position [0, 0]
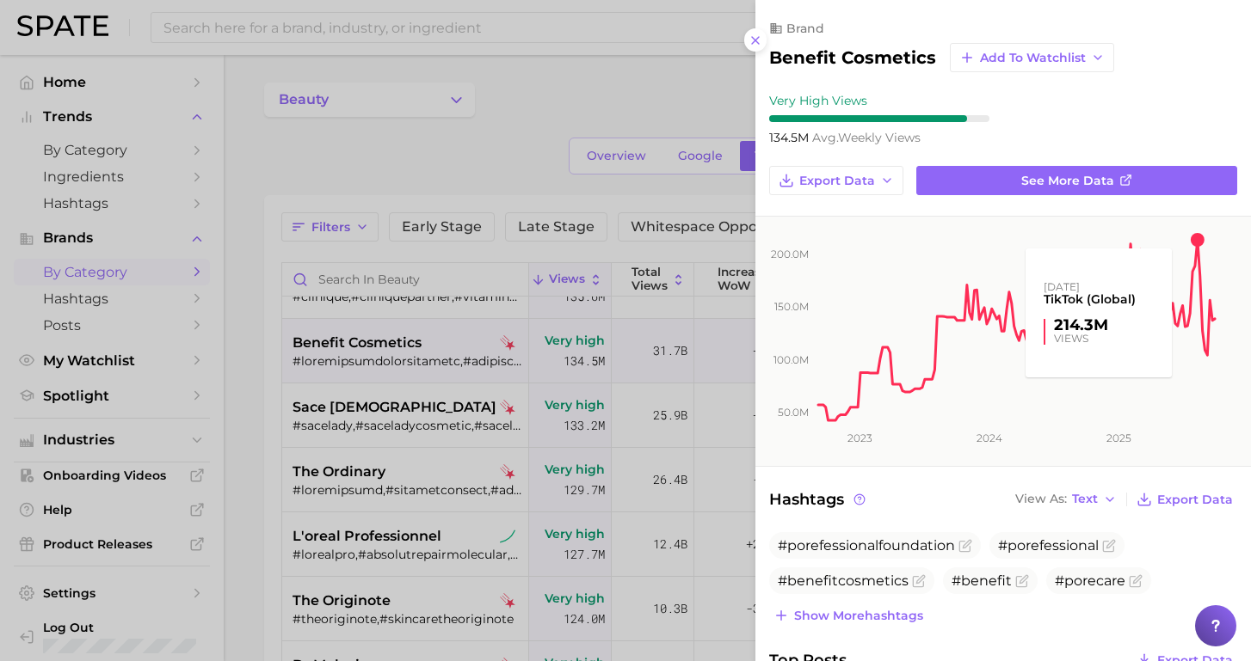
click at [1196, 233] on rect at bounding box center [1016, 320] width 402 height 206
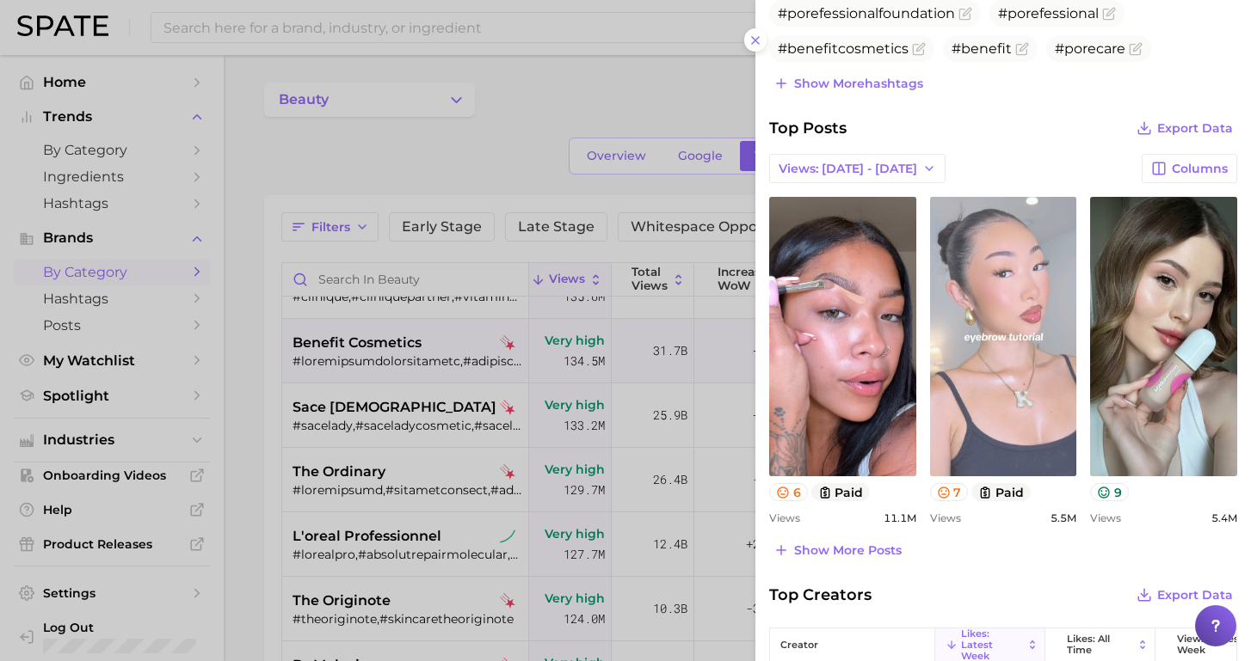
scroll to position [533, 0]
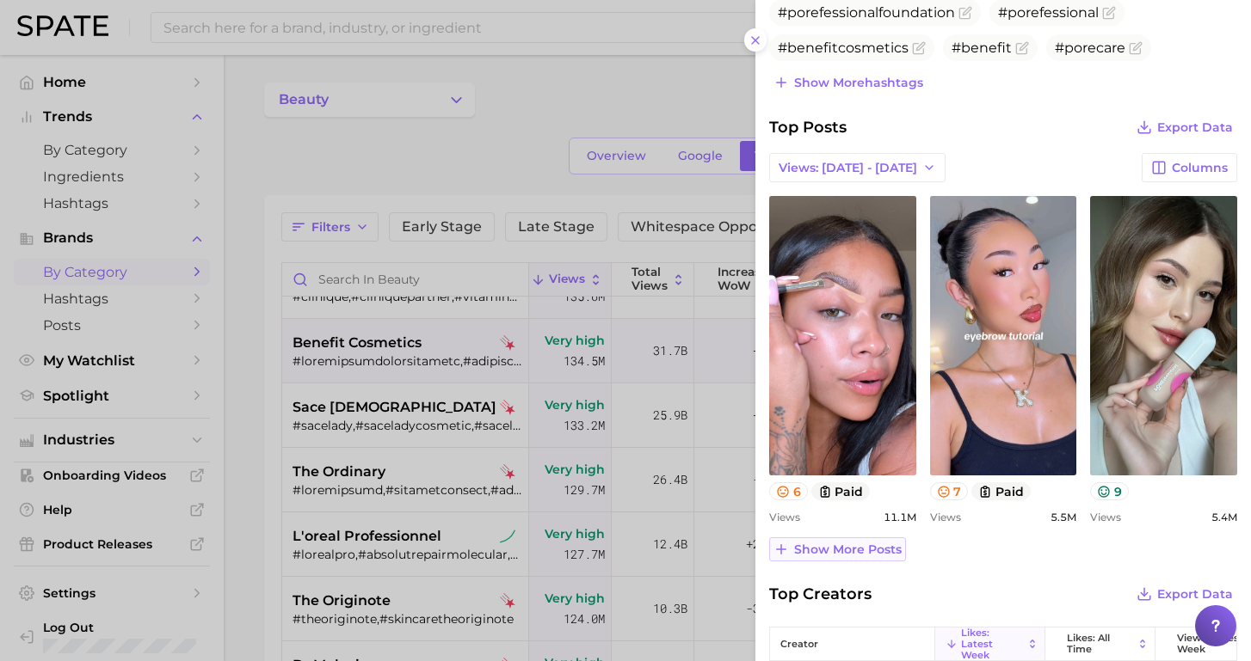
click at [849, 554] on span "Show more posts" at bounding box center [848, 550] width 108 height 15
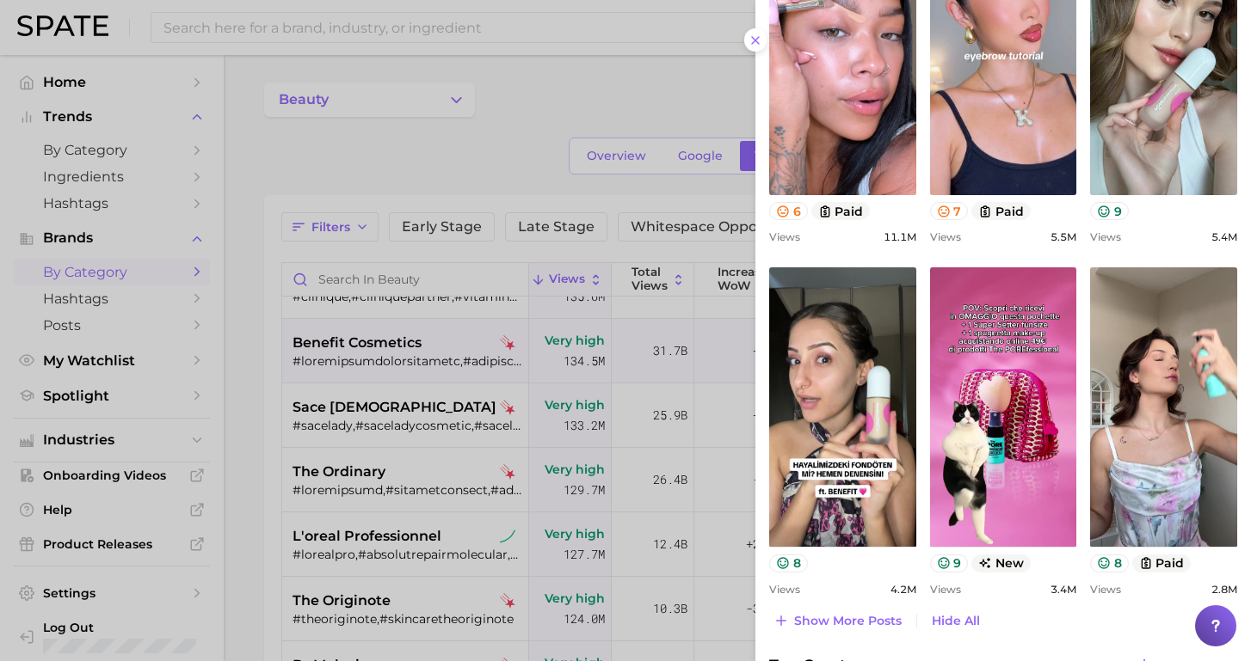
scroll to position [815, 0]
click at [869, 629] on button "Show more posts" at bounding box center [837, 620] width 137 height 24
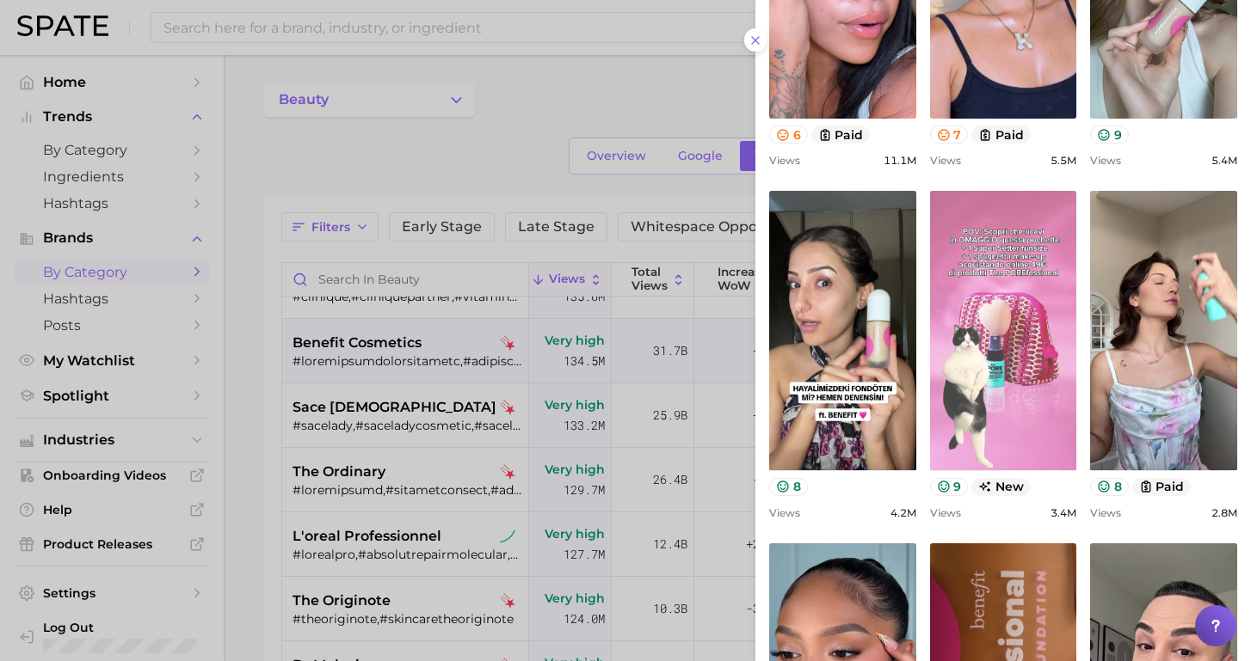
scroll to position [855, 0]
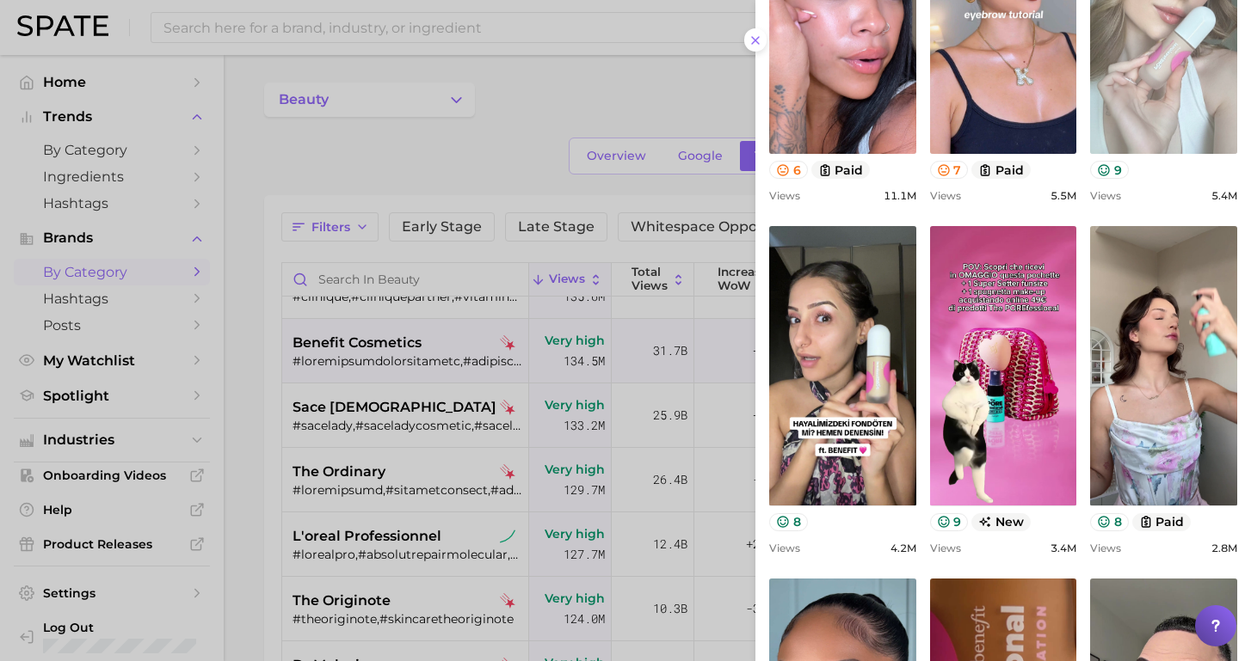
click at [1135, 47] on link "view post on TikTok" at bounding box center [1163, 14] width 147 height 280
